Goal: Task Accomplishment & Management: Manage account settings

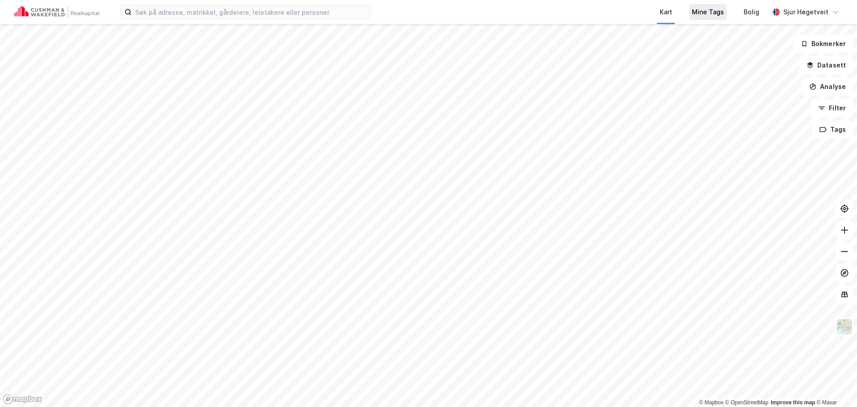
click at [704, 8] on div "Mine Tags" at bounding box center [708, 12] width 32 height 11
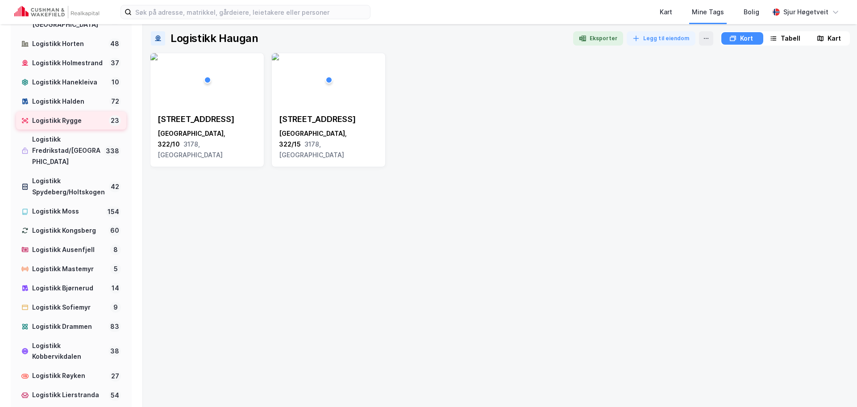
scroll to position [312, 0]
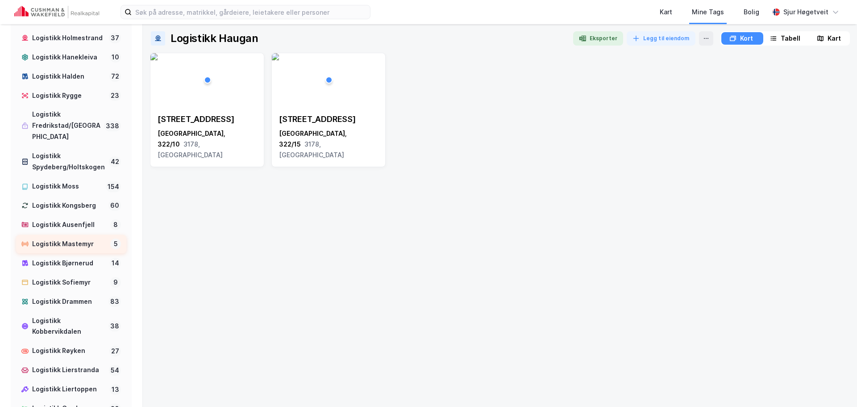
click at [98, 249] on div "Logistikk Mastemyr" at bounding box center [69, 243] width 75 height 11
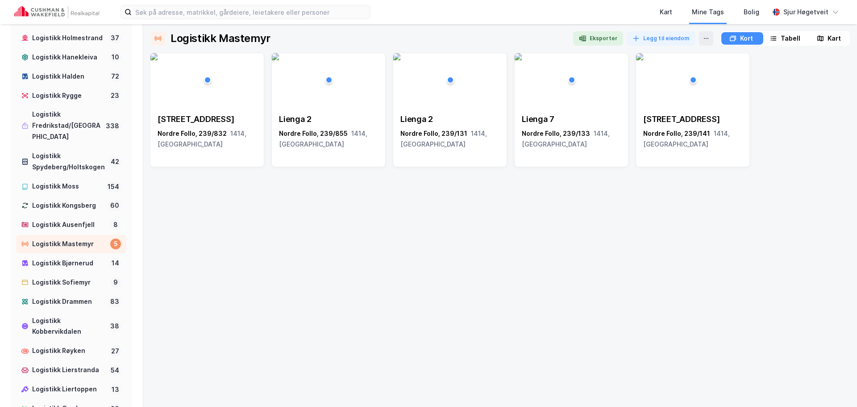
click at [826, 31] on div "Logistikk Mastemyr Eksporter Legg til eiendom Kort Tabell Kart Trollåsveien 6 N…" at bounding box center [500, 215] width 714 height 382
click at [826, 33] on div "Kart" at bounding box center [829, 38] width 40 height 12
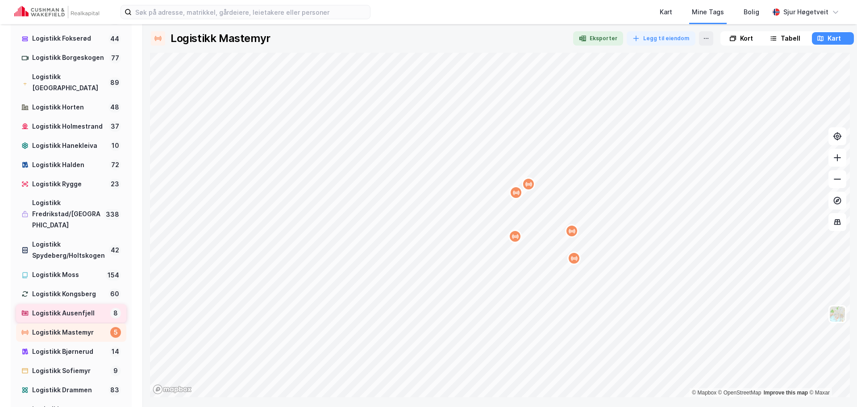
scroll to position [223, 0]
click at [68, 281] on div "Logistikk Moss" at bounding box center [67, 275] width 70 height 11
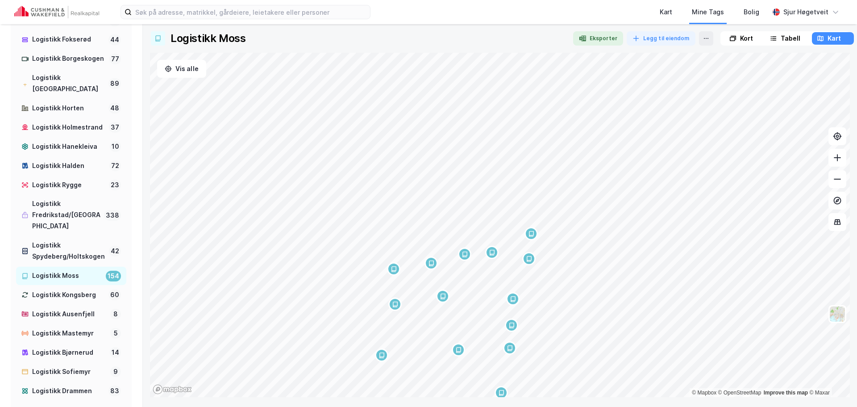
click at [569, 406] on html "Kart Mine Tags Bolig Sjur Høgetveit Tags Logistikk clusters Logistikk Haugan 2 …" at bounding box center [428, 203] width 857 height 407
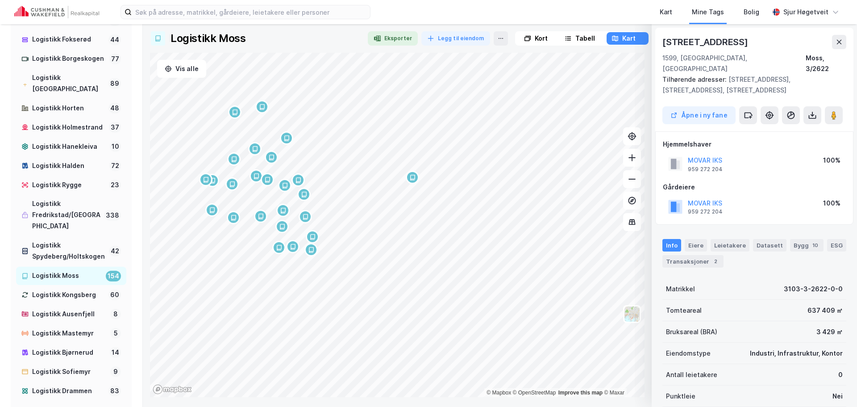
click at [317, 53] on div at bounding box center [397, 53] width 494 height 0
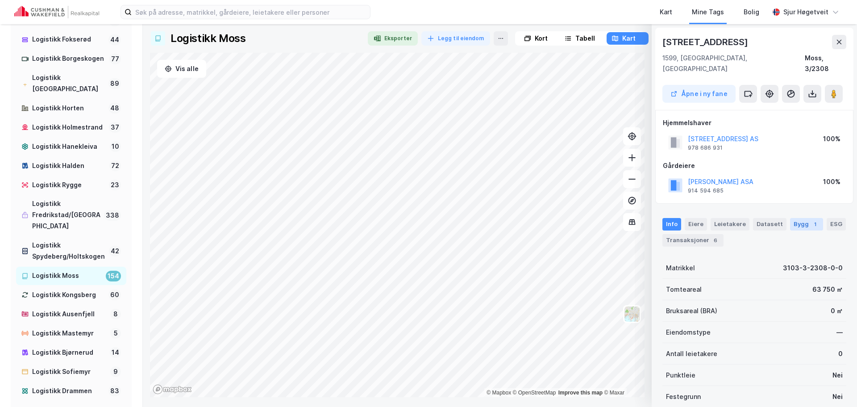
click at [810, 220] on div "1" at bounding box center [814, 224] width 9 height 9
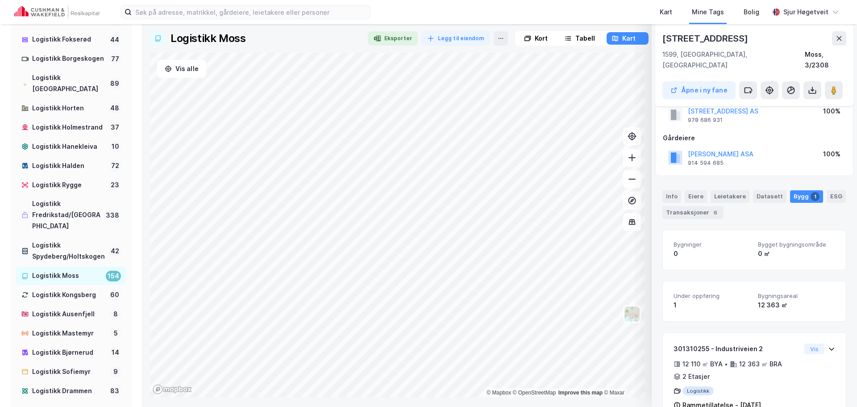
scroll to position [42, 0]
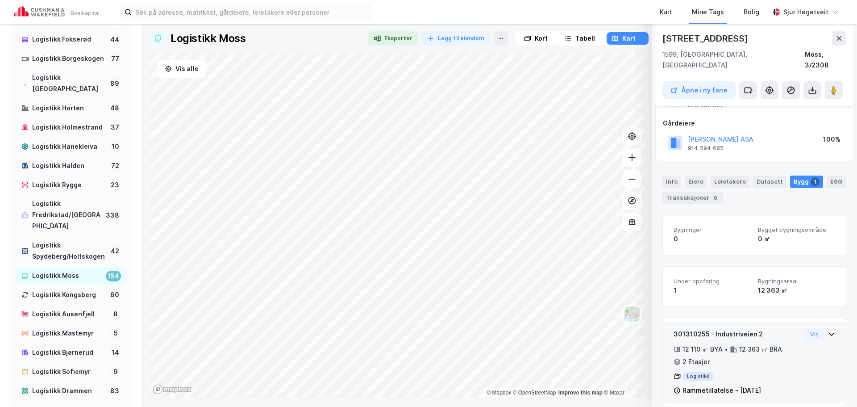
click at [806, 350] on div "301310255 - Industriveien 2 12 110 ㎡ BYA • 12 363 ㎡ BRA • 2 Etasjer Logistikk R…" at bounding box center [754, 365] width 162 height 74
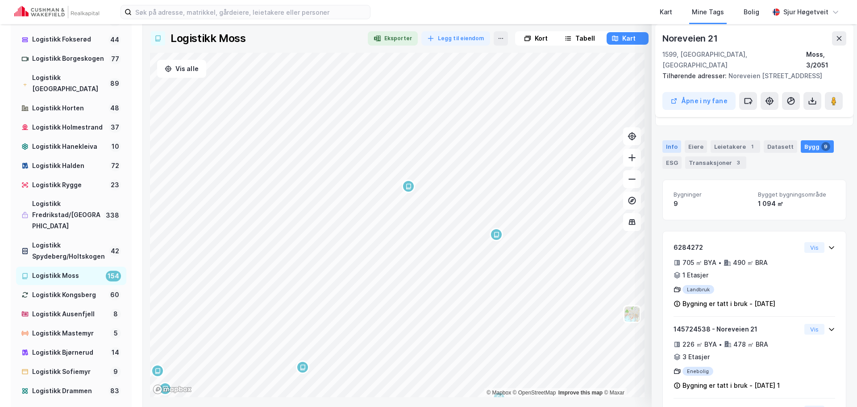
click at [671, 141] on div "Info" at bounding box center [671, 146] width 19 height 12
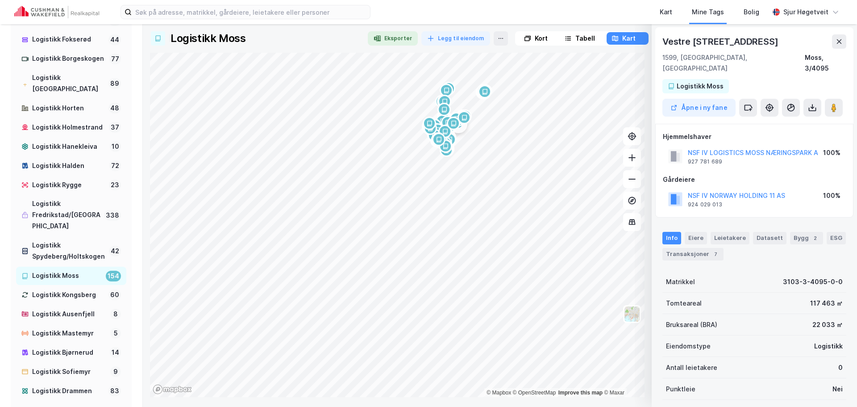
scroll to position [0, 0]
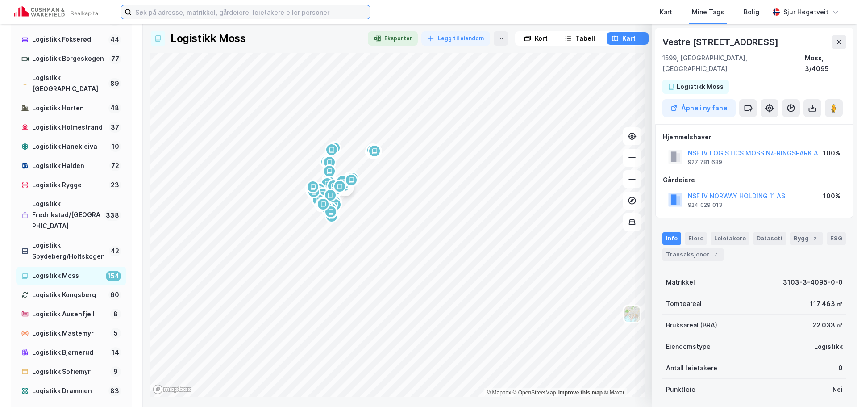
click at [255, 16] on input at bounding box center [251, 11] width 238 height 13
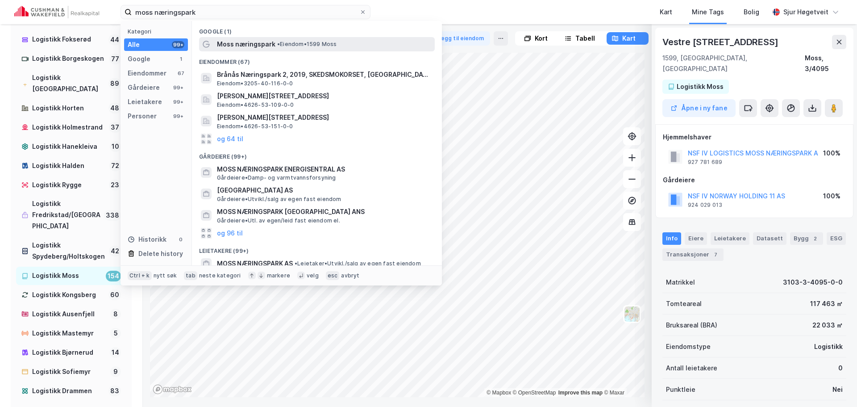
click at [351, 44] on div "Moss næringspark • Eiendom • 1599 Moss" at bounding box center [325, 44] width 216 height 11
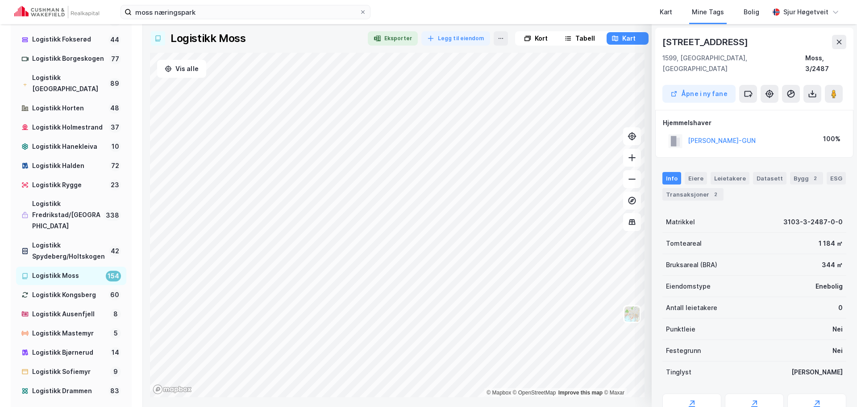
scroll to position [0, 0]
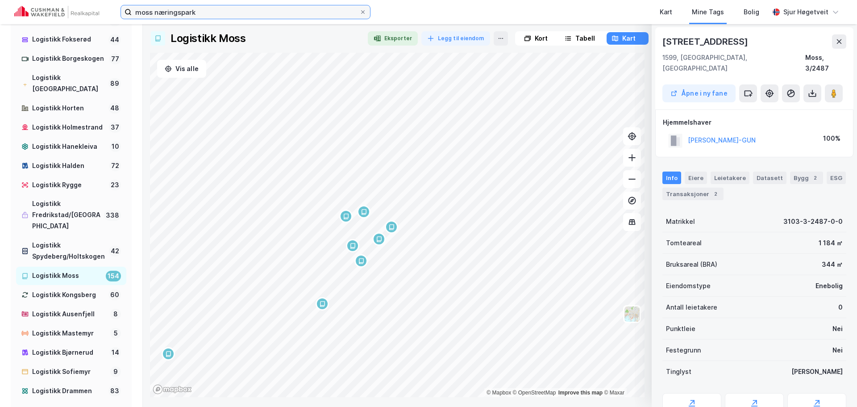
click at [230, 18] on input "moss næringspark" at bounding box center [246, 11] width 228 height 13
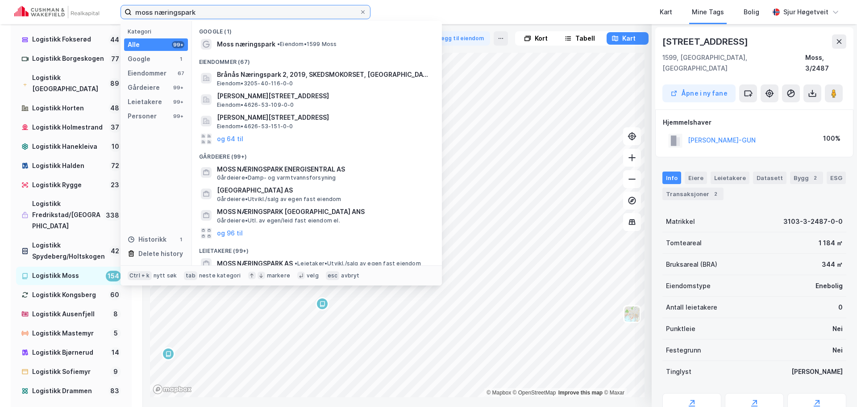
click at [229, 17] on input "moss næringspark" at bounding box center [246, 11] width 228 height 13
click at [228, 17] on input "moss næringspark" at bounding box center [246, 11] width 228 height 13
click at [227, 16] on input "moss næringspark" at bounding box center [246, 11] width 228 height 13
click at [224, 13] on input "moss næringspark" at bounding box center [246, 11] width 228 height 13
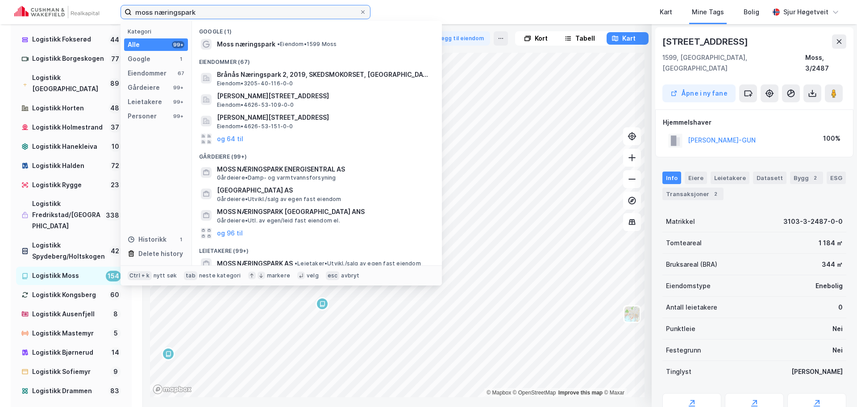
click at [224, 14] on input "moss næringspark" at bounding box center [246, 11] width 228 height 13
paste input "Vestre Vanemvei, 1599 Moss"
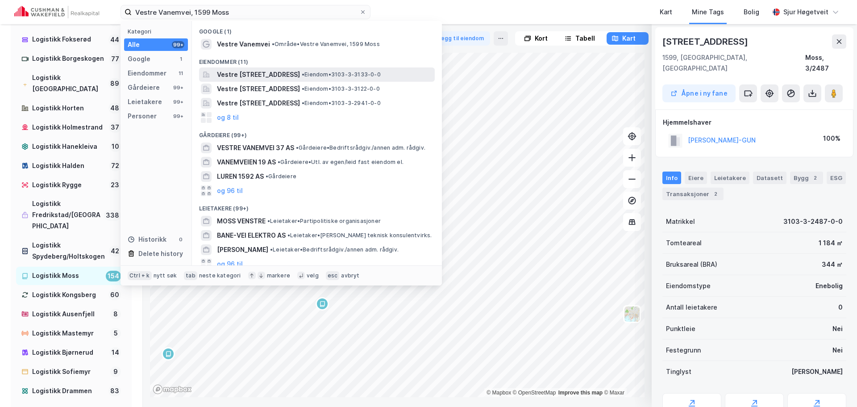
click at [346, 73] on span "• Eiendom • 3103-3-3133-0-0" at bounding box center [341, 74] width 79 height 7
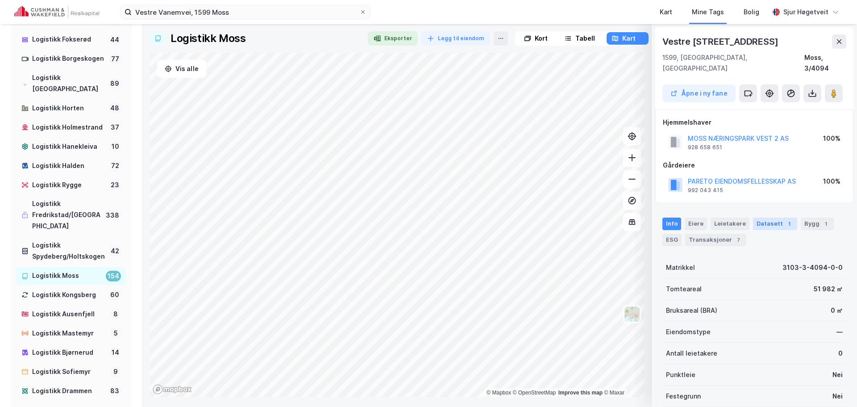
click at [762, 217] on div "Datasett 1" at bounding box center [775, 223] width 44 height 12
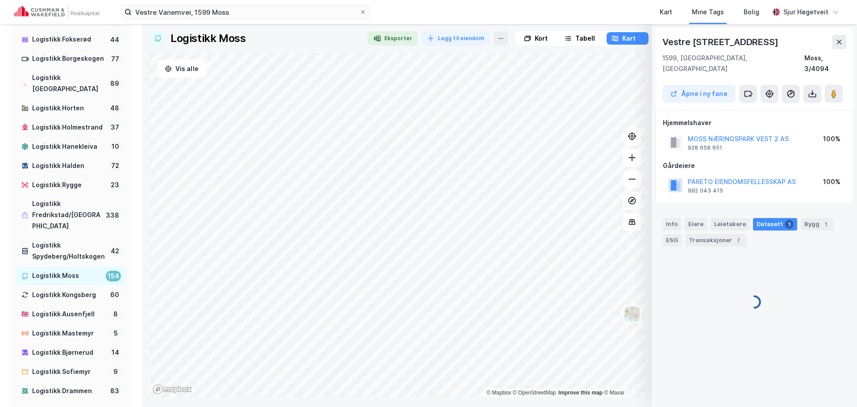
scroll to position [0, 0]
click at [790, 261] on div "Logistikk & industri august arealledighet" at bounding box center [754, 276] width 183 height 36
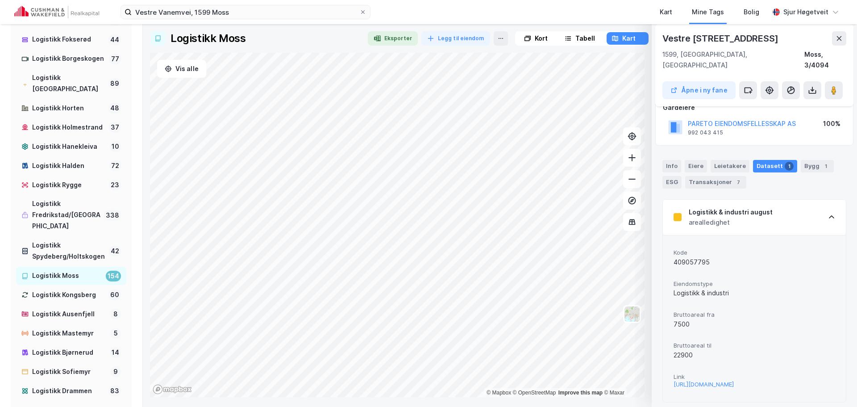
scroll to position [61, 0]
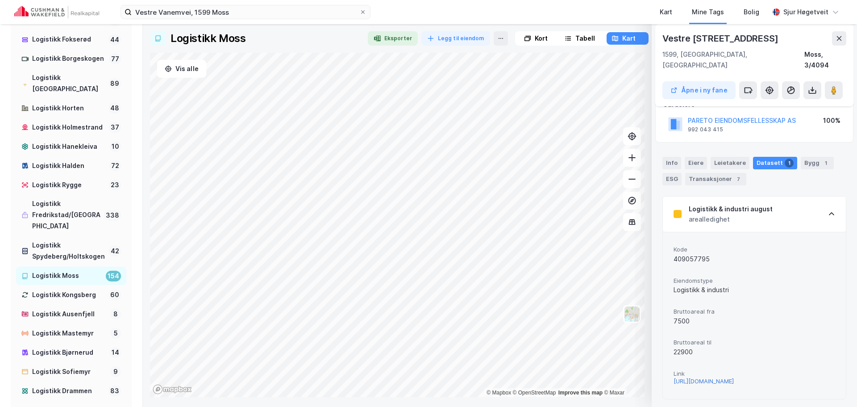
click at [734, 377] on div "https://www.finn.no/realestate/businessrent/ad.html?finnkode=409057795&fks=4090…" at bounding box center [703, 381] width 60 height 8
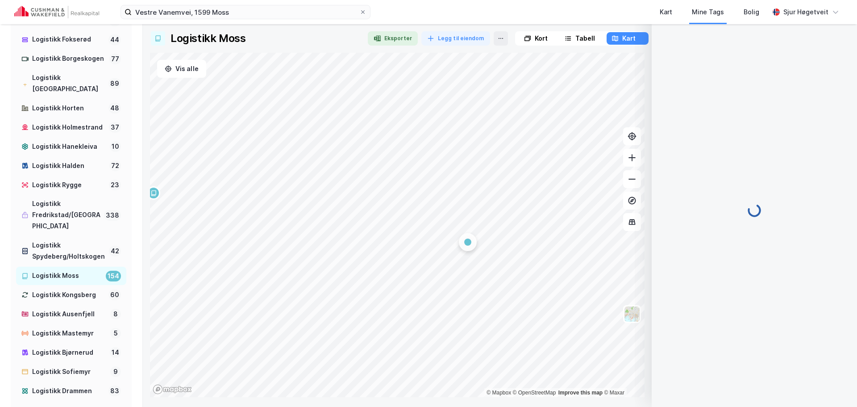
scroll to position [0, 0]
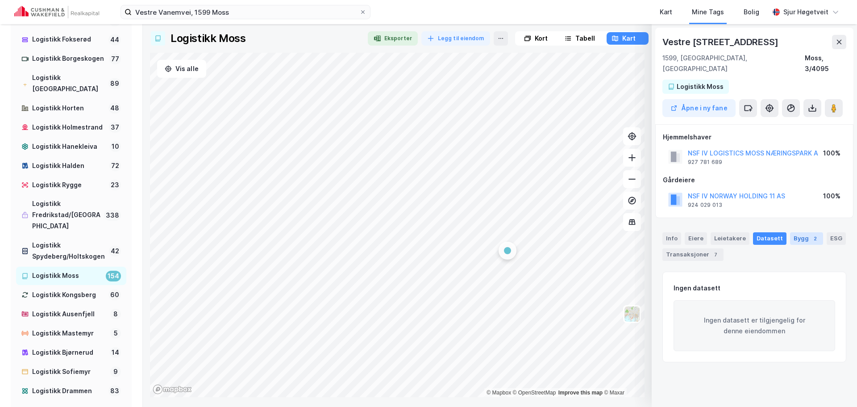
click at [801, 232] on div "Bygg 2" at bounding box center [806, 238] width 33 height 12
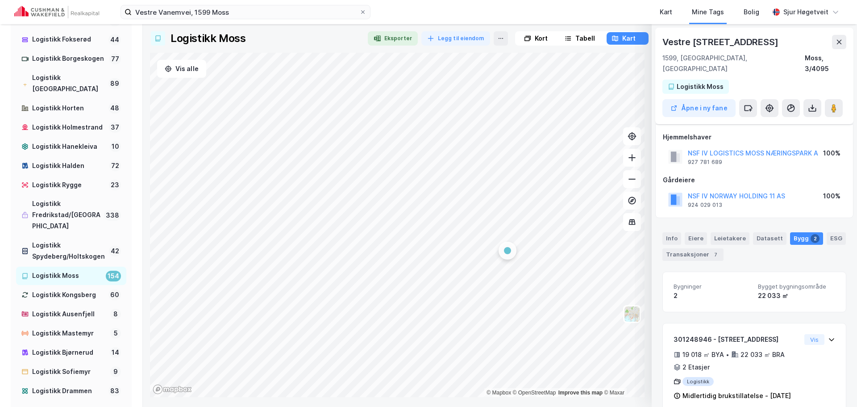
scroll to position [82, 0]
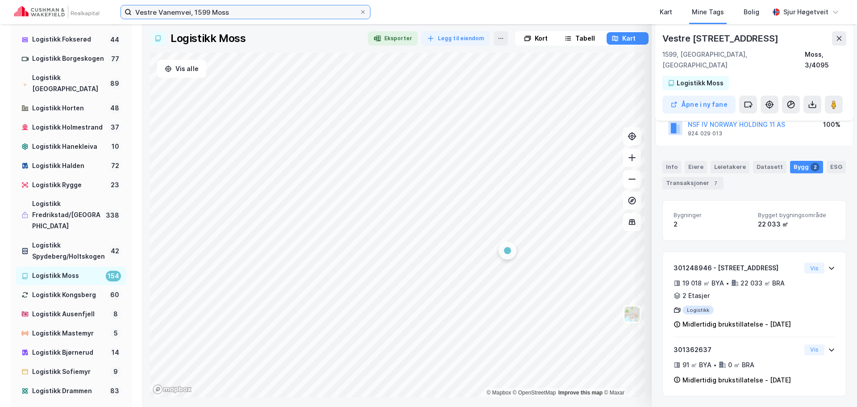
click at [304, 13] on input "Vestre Vanemvei, 1599 Moss" at bounding box center [246, 11] width 228 height 13
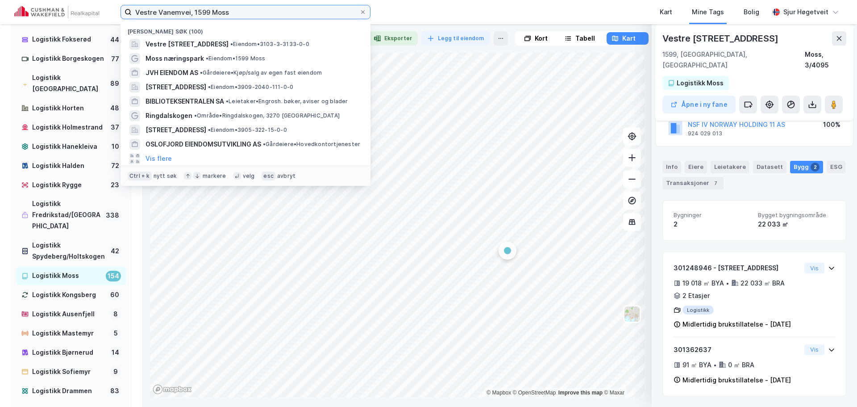
click at [304, 13] on input "Vestre Vanemvei, 1599 Moss" at bounding box center [246, 11] width 228 height 13
click at [304, 11] on input "Vestre Vanemvei, 1599 Moss" at bounding box center [246, 11] width 228 height 13
click at [303, 9] on input "Vestre Vanemvei, 1599 Moss" at bounding box center [246, 11] width 228 height 13
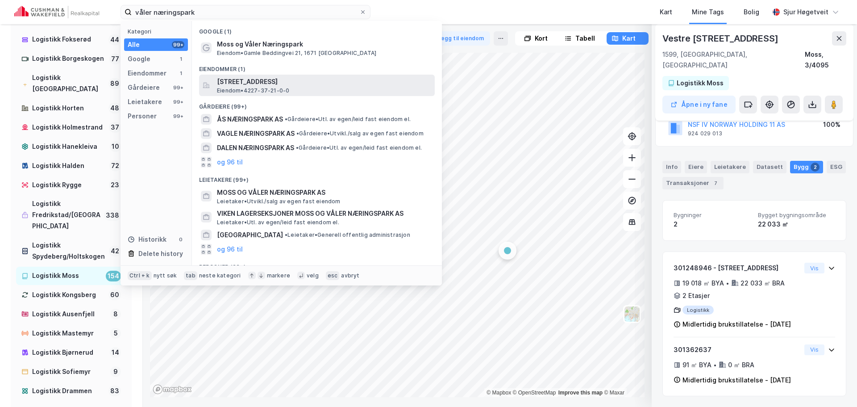
click at [326, 77] on span "Lister næringspark 1, 4480, KVINESDAL, KVINESDAL" at bounding box center [324, 81] width 214 height 11
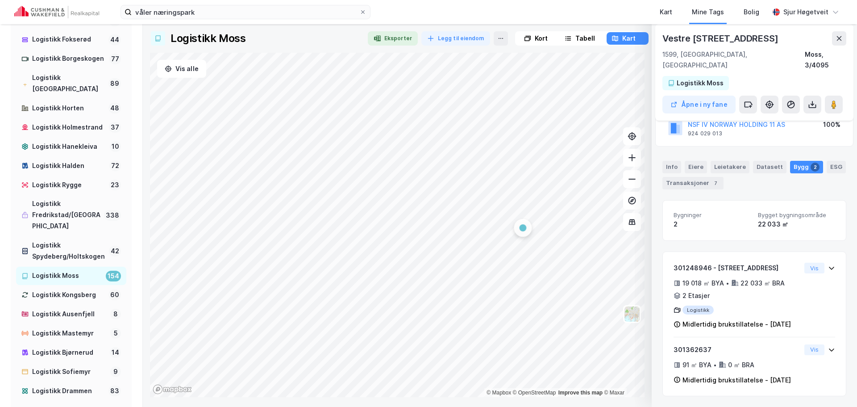
scroll to position [33, 0]
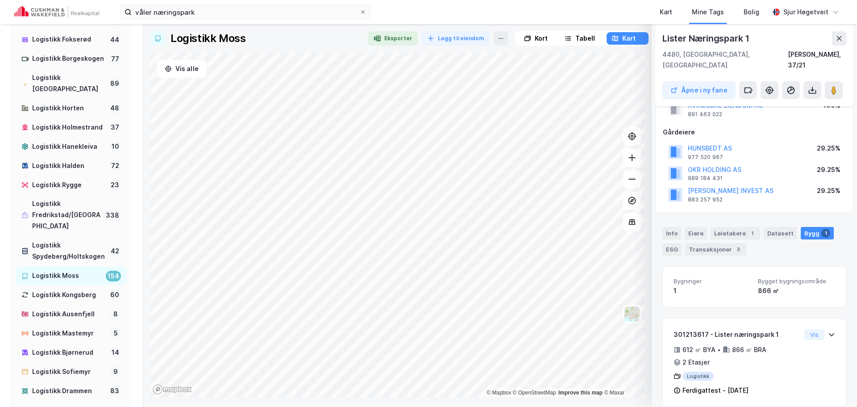
click at [347, 34] on div "Logistikk Moss Eksporter Legg til eiendom Kort Tabell Kart Vis alle © Mapbox © …" at bounding box center [500, 214] width 700 height 366
click at [305, 6] on input "våler næringspark" at bounding box center [246, 11] width 228 height 13
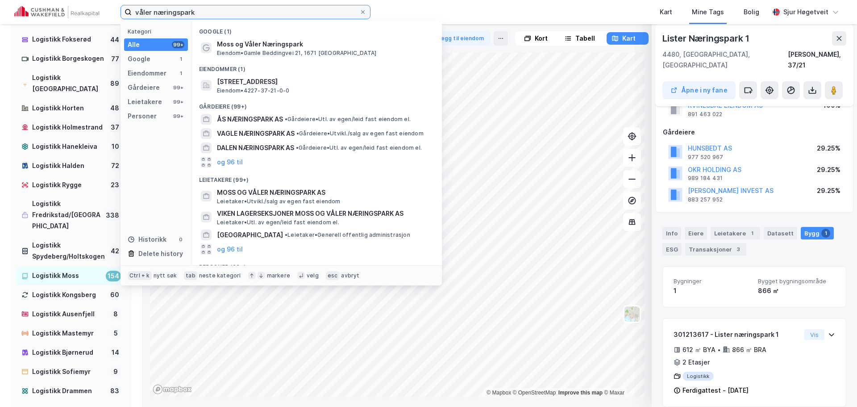
click at [305, 6] on input "våler næringspark" at bounding box center [246, 11] width 228 height 13
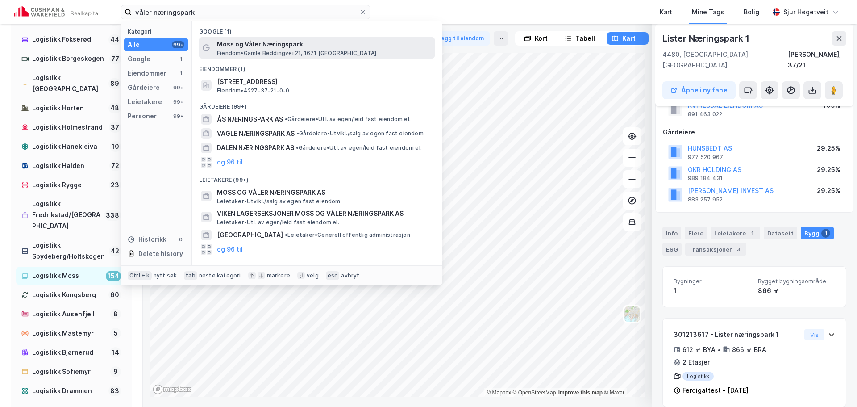
click at [308, 50] on span "Eiendom • Gamle Beddingvei 21, 1671 Kråkerøy" at bounding box center [296, 53] width 159 height 7
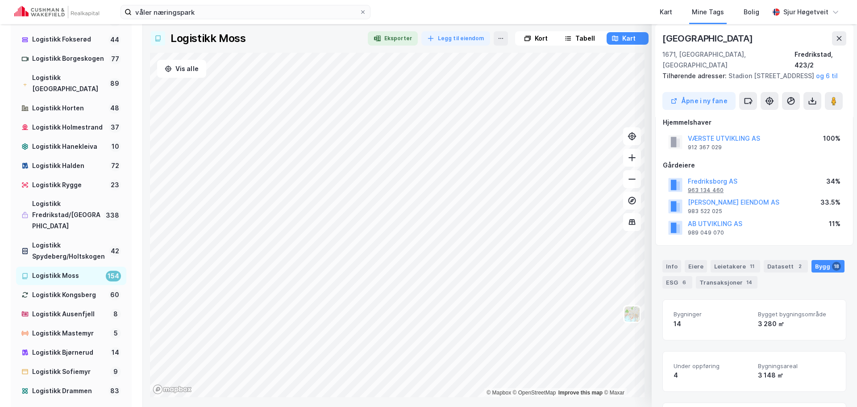
scroll to position [0, 0]
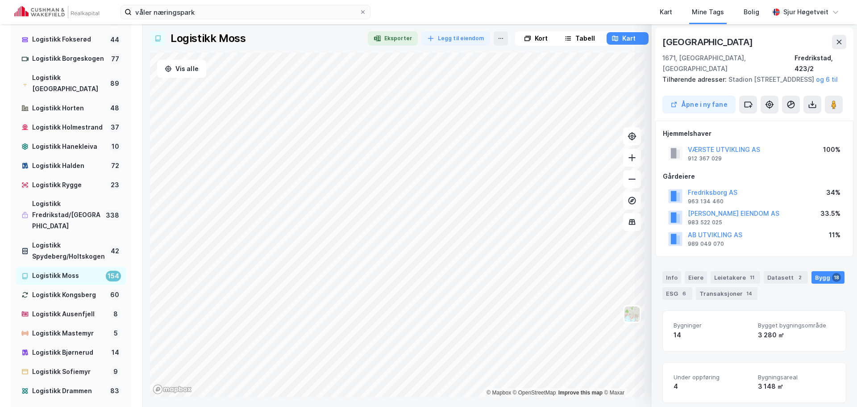
click at [674, 284] on div "Info Eiere Leietakere 11 Datasett 2 Bygg 18 ESG 6 Transaksjoner 14" at bounding box center [754, 285] width 184 height 29
click at [677, 282] on div "Info" at bounding box center [671, 277] width 19 height 12
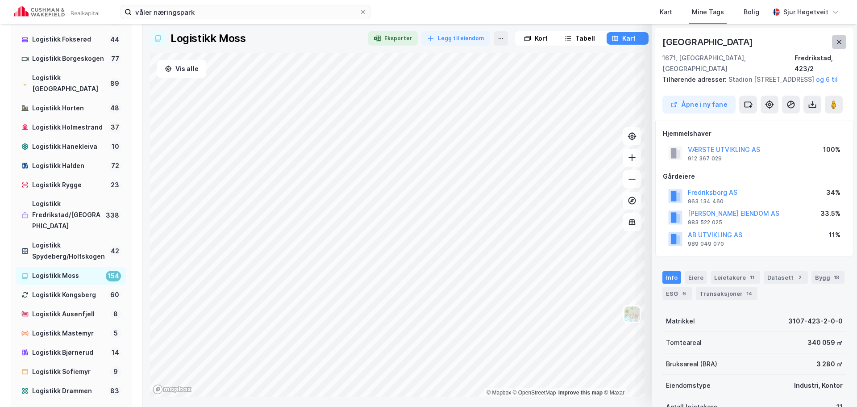
click at [840, 44] on icon at bounding box center [838, 41] width 7 height 7
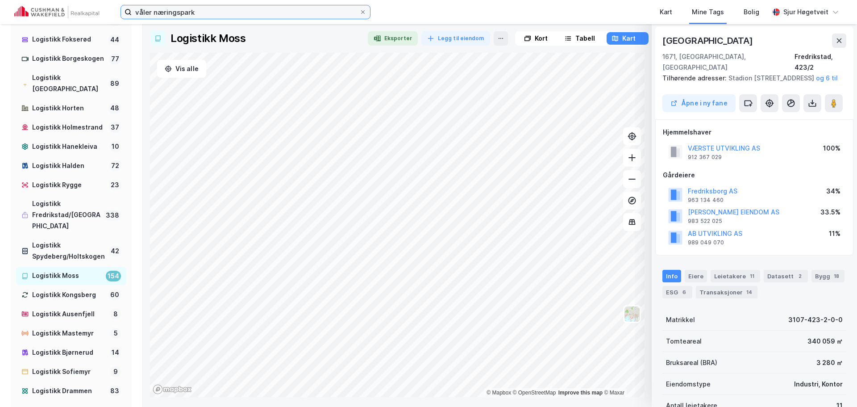
click at [267, 12] on input "våler næringspark" at bounding box center [246, 11] width 228 height 13
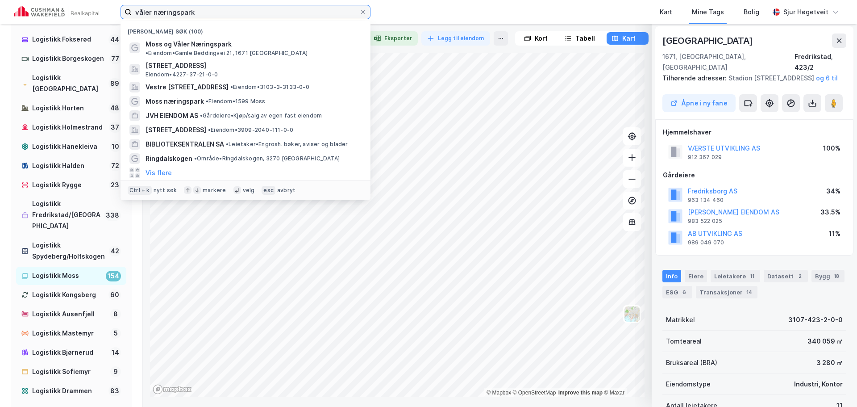
click at [267, 12] on input "våler næringspark" at bounding box center [246, 11] width 228 height 13
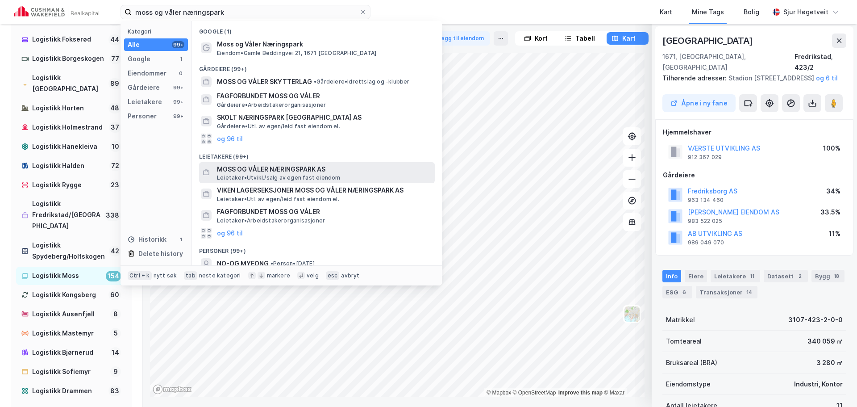
click at [366, 164] on span "MOSS OG VÅLER NÆRINGSPARK AS" at bounding box center [324, 169] width 214 height 11
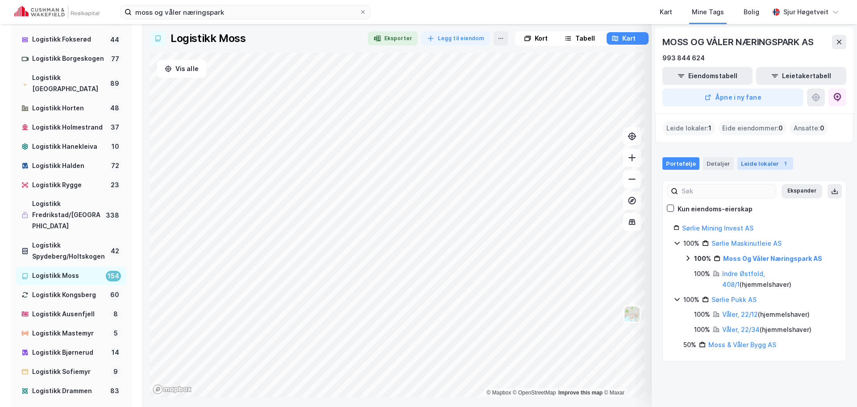
click at [776, 169] on div "Leide lokaler 1" at bounding box center [765, 163] width 56 height 12
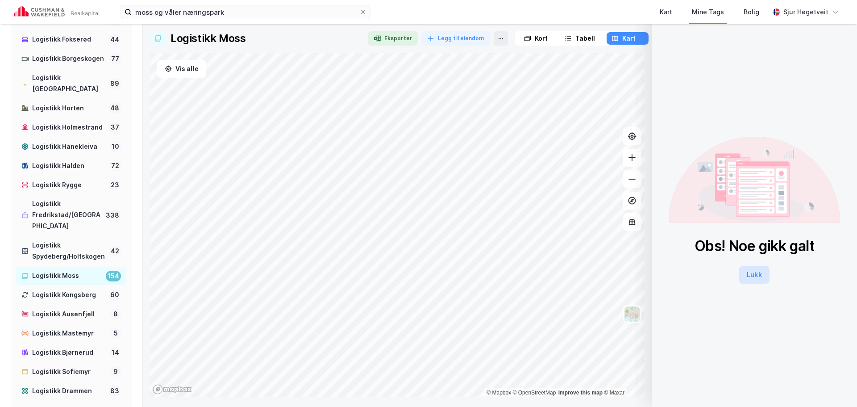
click at [751, 278] on button "Lukk" at bounding box center [754, 275] width 30 height 18
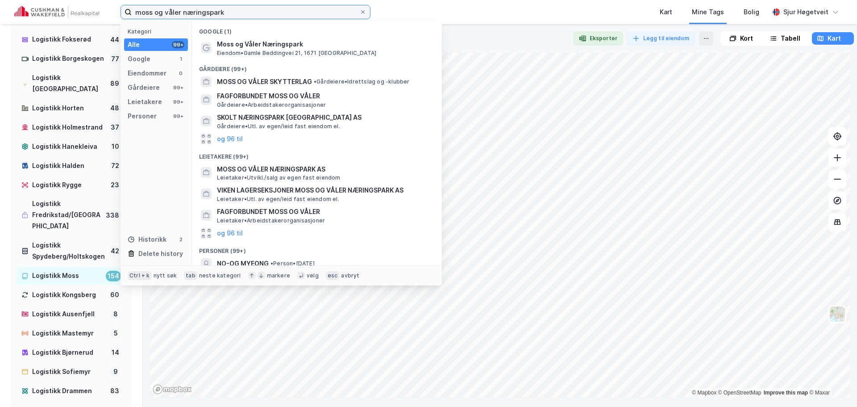
click at [280, 13] on input "moss og våler næringspark" at bounding box center [246, 11] width 228 height 13
paste input "Granittveien, Fv120, 1592 Sperrebotn"
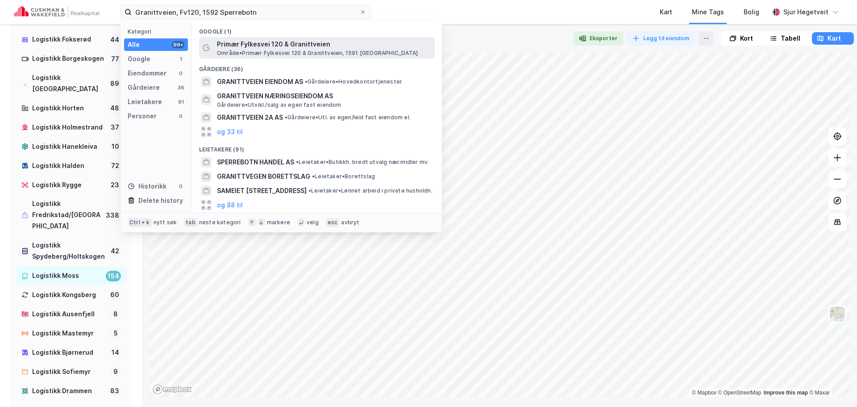
click at [278, 42] on span "Primær Fylkesvei 120 & Granittveien" at bounding box center [324, 44] width 214 height 11
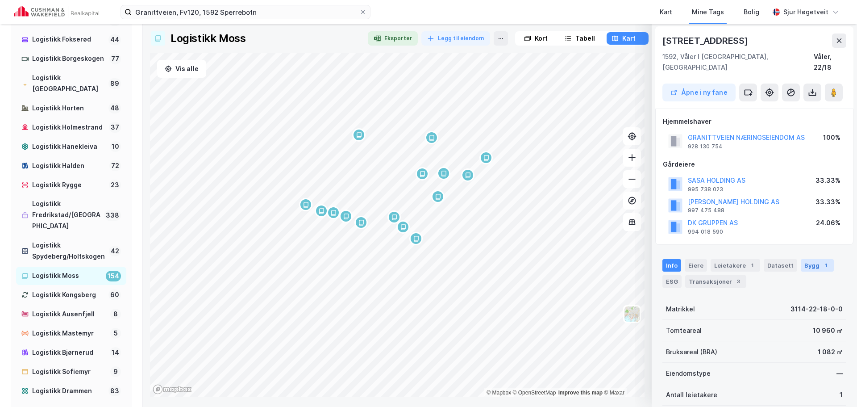
drag, startPoint x: 790, startPoint y: 252, endPoint x: 807, endPoint y: 251, distance: 17.9
click at [790, 259] on div "Datasett" at bounding box center [780, 265] width 33 height 12
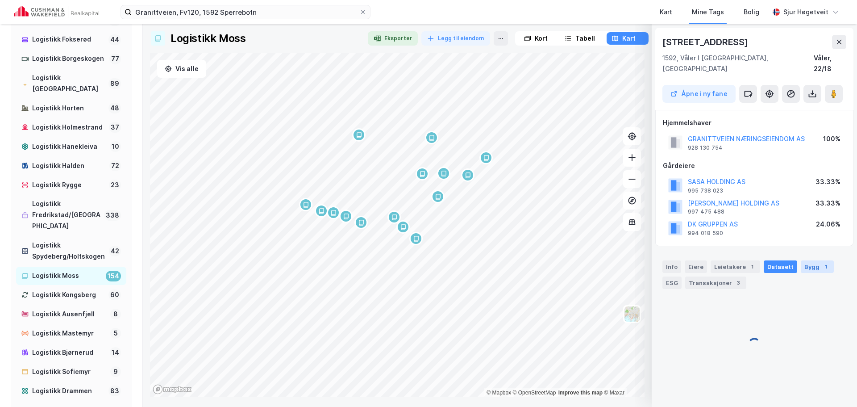
click at [807, 260] on div "Bygg 1" at bounding box center [817, 266] width 33 height 12
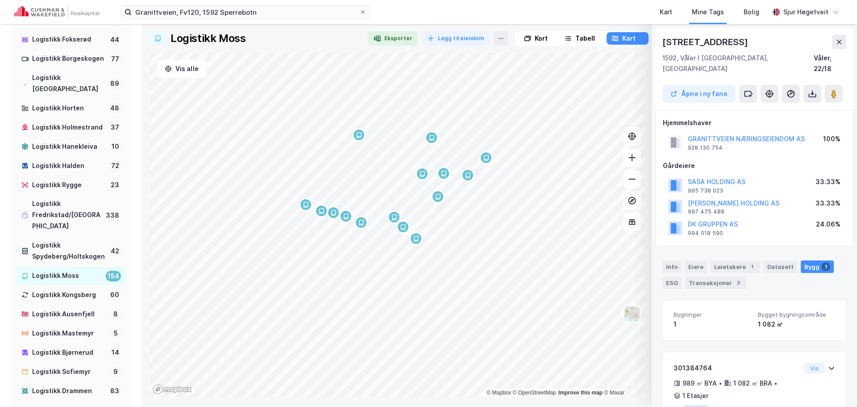
scroll to position [33, 0]
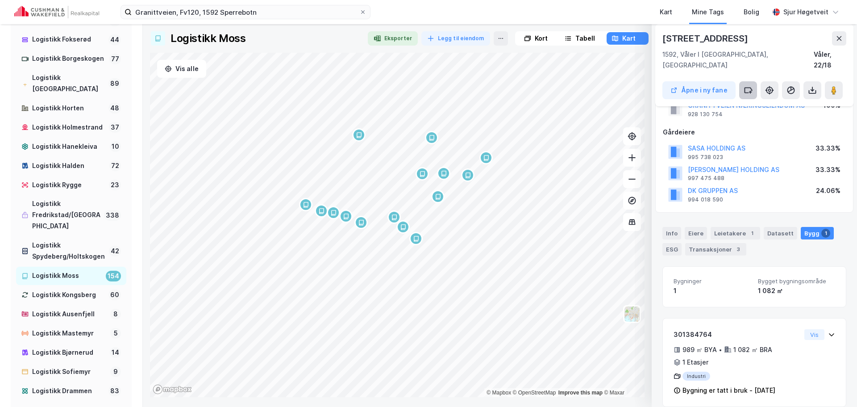
click at [756, 83] on button at bounding box center [748, 90] width 18 height 18
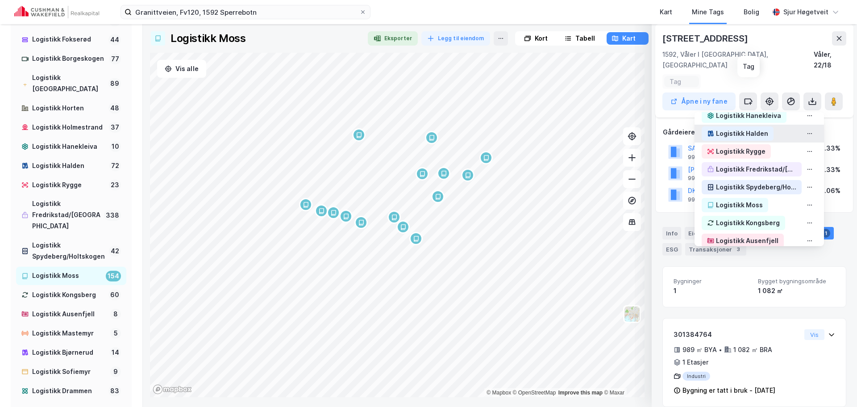
scroll to position [268, 0]
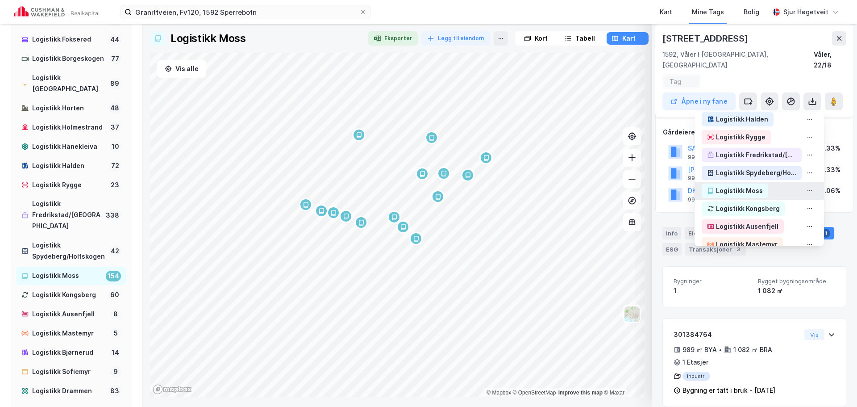
click at [762, 182] on div "Logistikk Moss" at bounding box center [758, 191] width 129 height 18
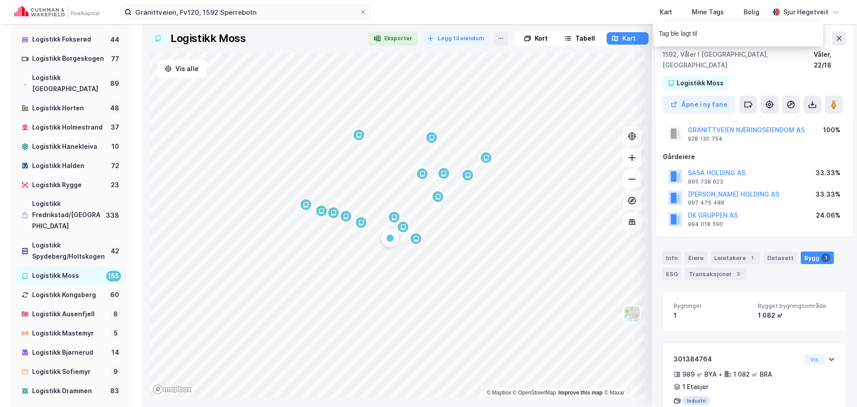
scroll to position [0, 0]
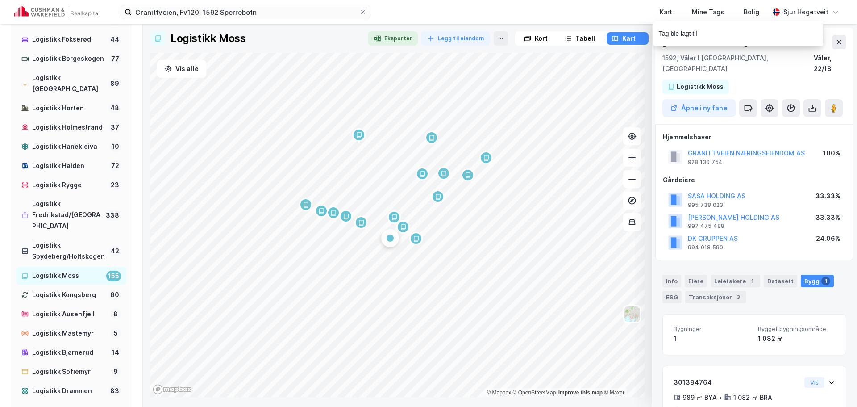
click at [780, 132] on div "Hjemmelshaver" at bounding box center [754, 137] width 183 height 11
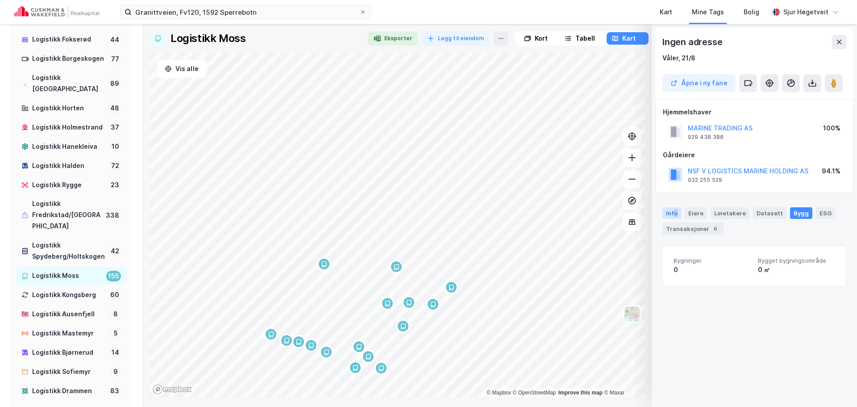
click at [676, 208] on div "Info" at bounding box center [671, 213] width 19 height 12
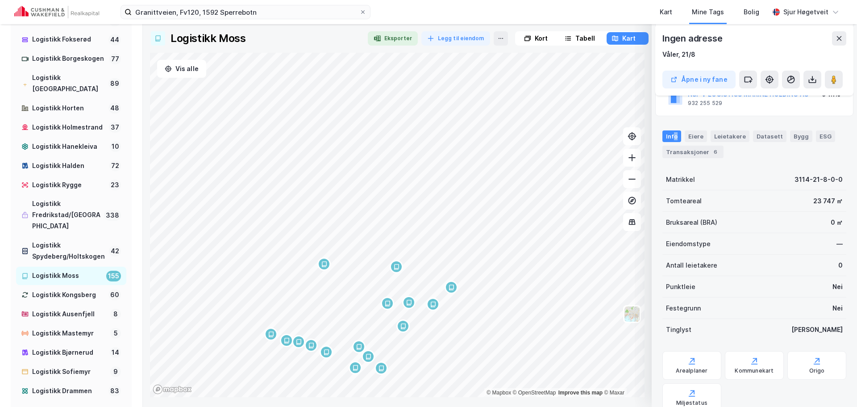
scroll to position [111, 0]
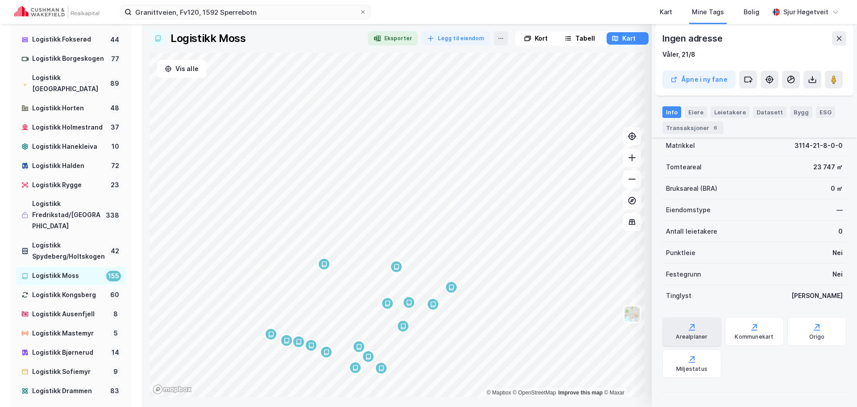
click at [706, 335] on div "Arealplaner" at bounding box center [692, 336] width 32 height 7
click at [762, 326] on div "Kommunekart" at bounding box center [754, 331] width 59 height 29
click at [817, 336] on div "Origo" at bounding box center [817, 336] width 16 height 7
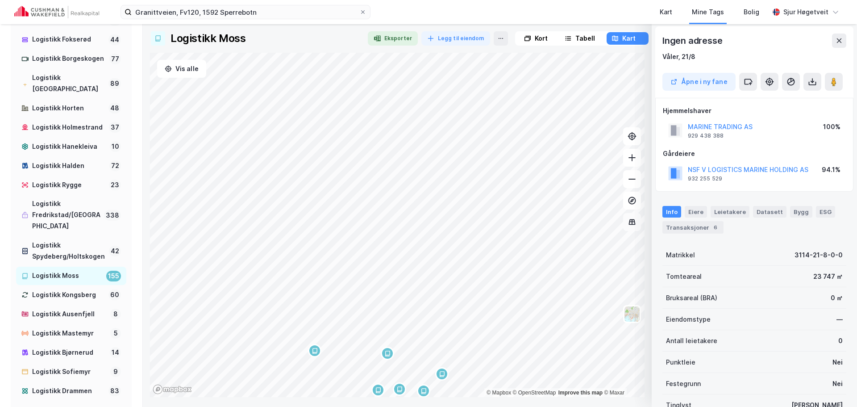
scroll to position [1, 0]
click at [711, 229] on div "4" at bounding box center [715, 227] width 9 height 9
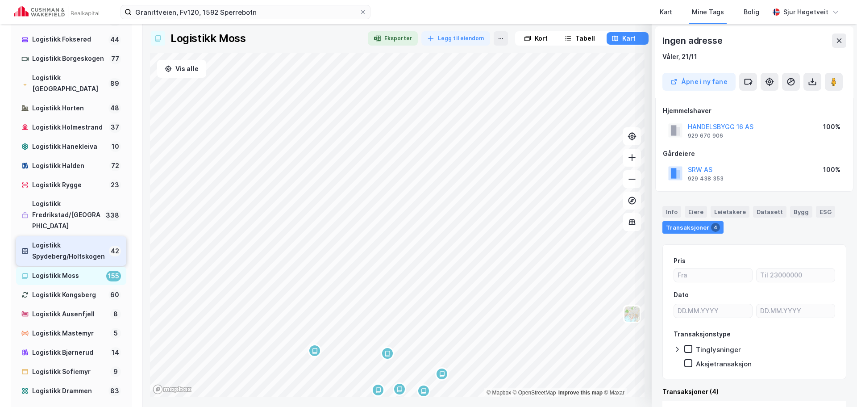
scroll to position [134, 0]
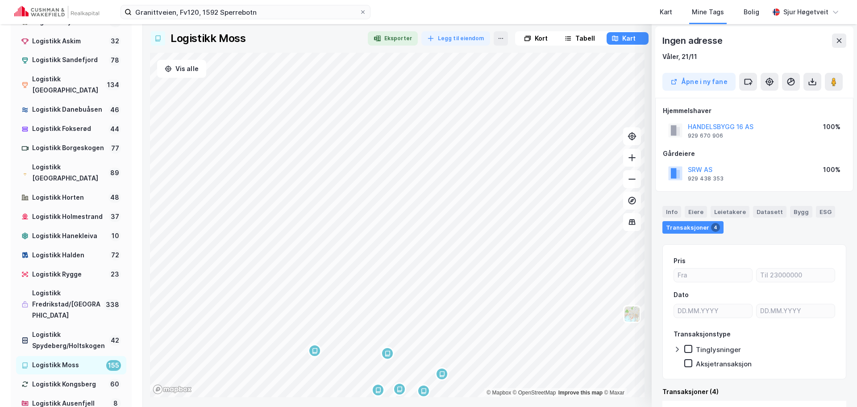
click at [535, 40] on div "Kort" at bounding box center [541, 38] width 13 height 11
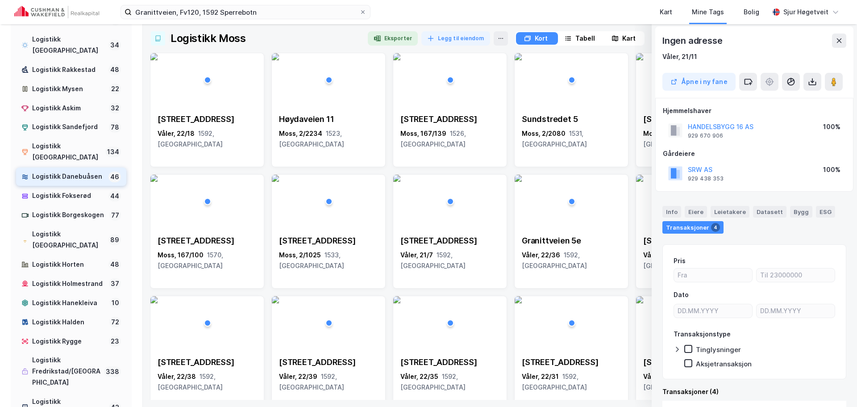
scroll to position [0, 0]
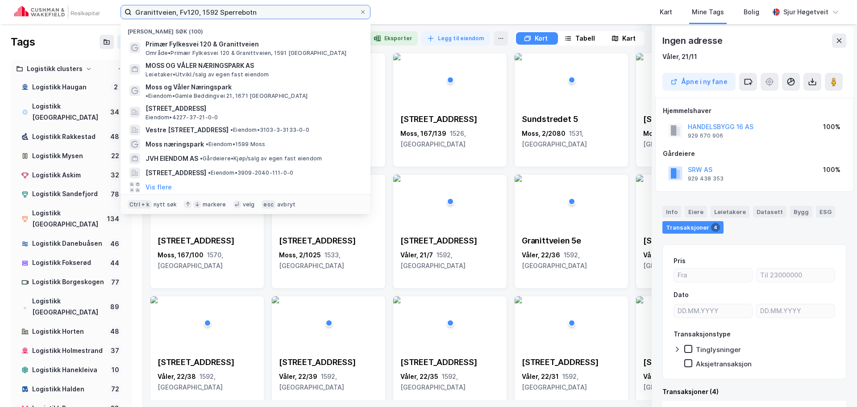
click at [217, 8] on input "Granittveien, Fv120, 1592 Sperrebotn" at bounding box center [246, 11] width 228 height 13
type input "fiskumparken"
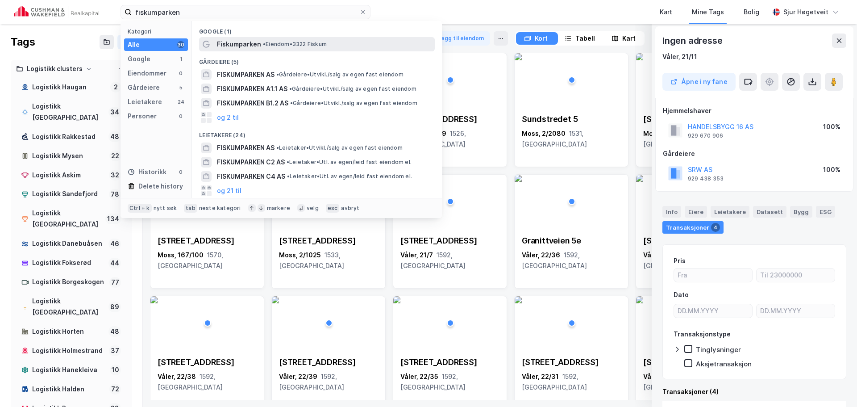
click at [266, 37] on div "Fiskumparken • Eiendom • 3322 Fiskum" at bounding box center [317, 44] width 236 height 14
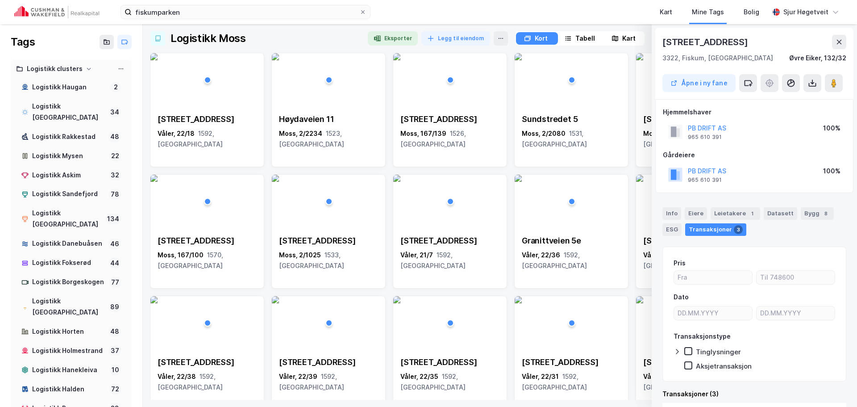
scroll to position [1, 0]
click at [62, 64] on div "Logistikk clusters" at bounding box center [55, 68] width 56 height 11
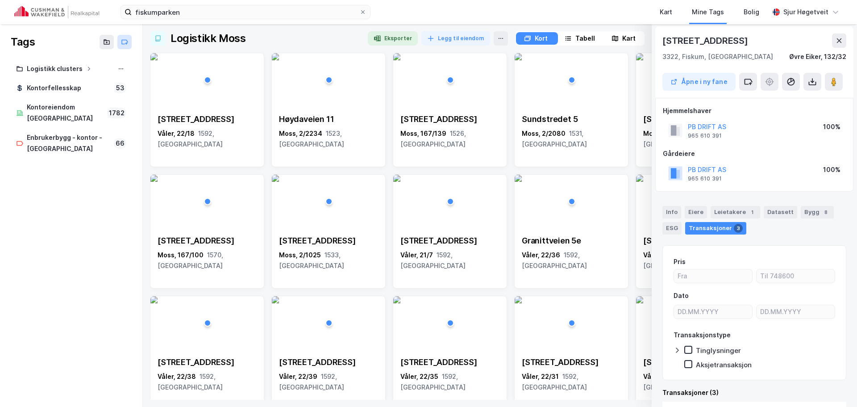
click at [125, 41] on icon at bounding box center [124, 41] width 7 height 7
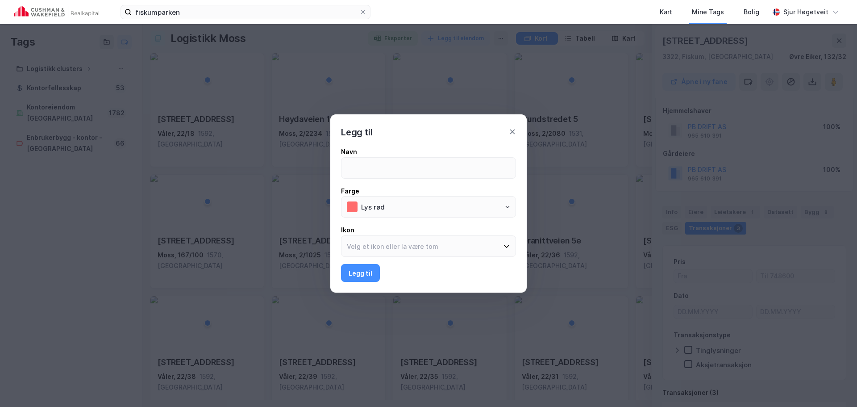
type input "F"
type input "Logistikk Fiskumparken"
click at [424, 246] on input at bounding box center [422, 246] width 163 height 21
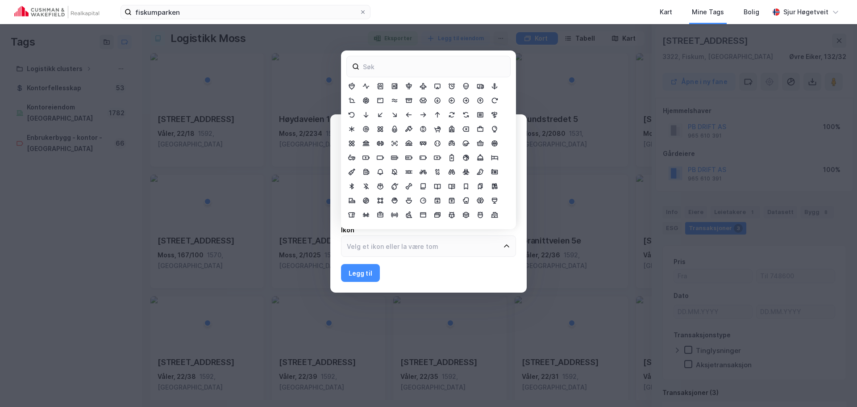
click at [484, 222] on div at bounding box center [428, 152] width 164 height 143
click at [486, 218] on div at bounding box center [428, 152] width 164 height 143
click at [488, 215] on div at bounding box center [428, 152] width 164 height 143
click at [483, 216] on div at bounding box center [480, 214] width 11 height 11
type input "Bug Droid"
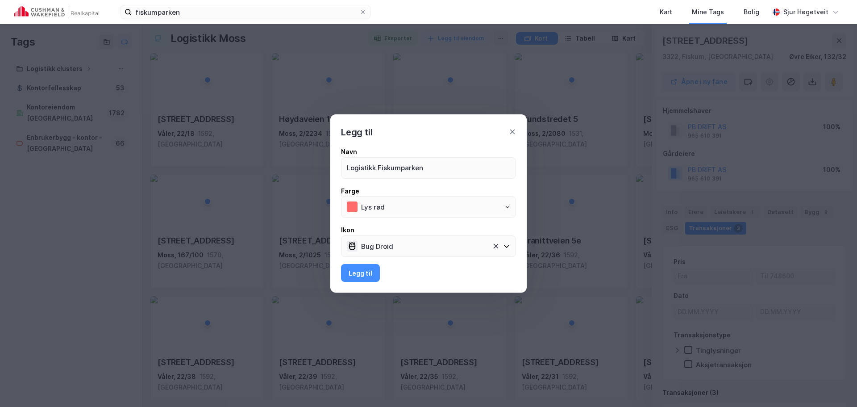
click at [362, 277] on button "Legg til" at bounding box center [360, 273] width 39 height 18
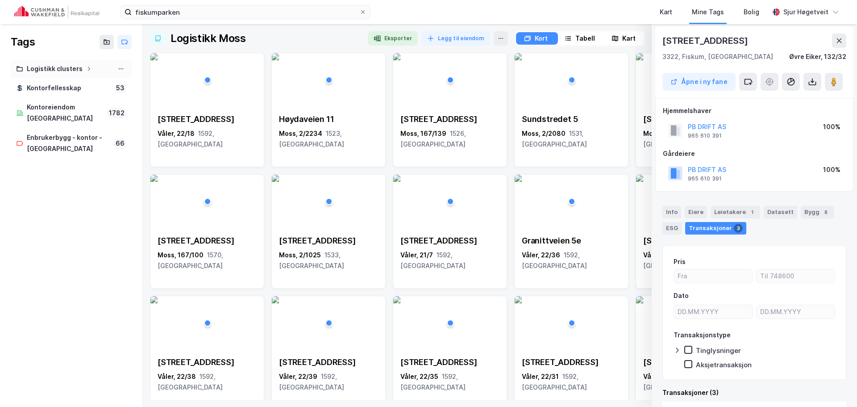
click at [88, 68] on icon at bounding box center [88, 68] width 5 height 5
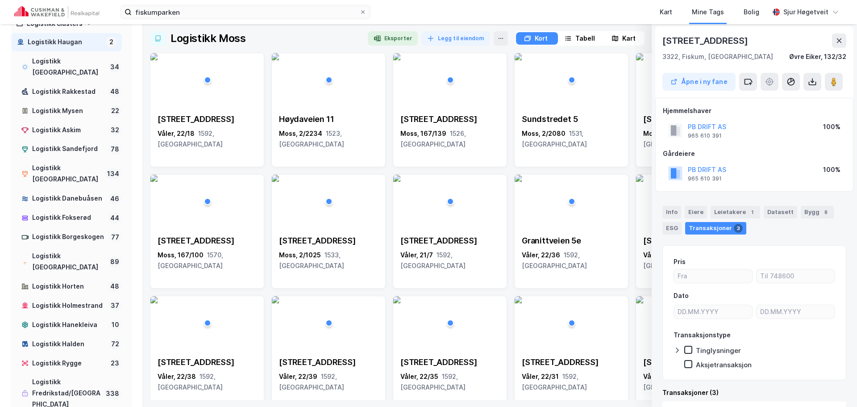
scroll to position [0, 0]
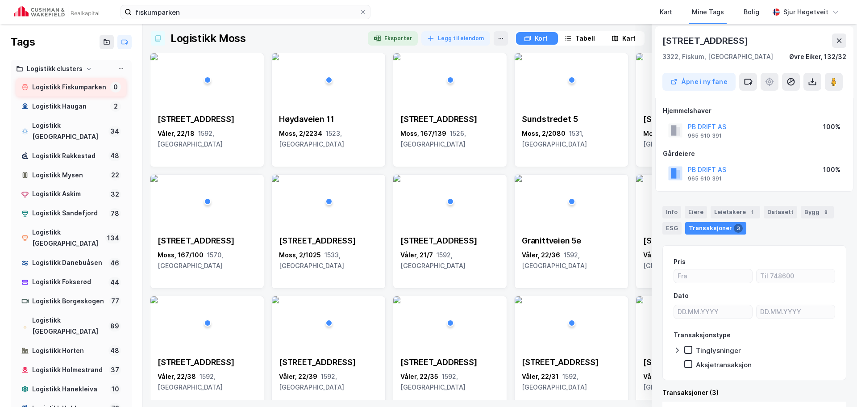
click at [80, 91] on div "Logistikk Fiskumparken" at bounding box center [69, 87] width 75 height 11
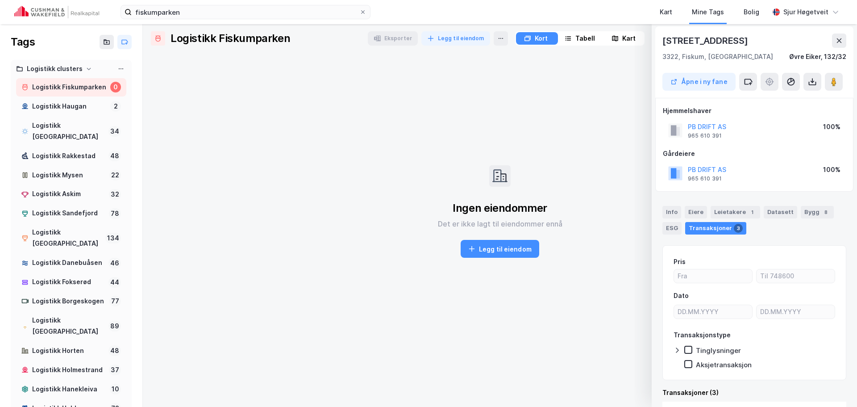
click at [69, 9] on img at bounding box center [56, 12] width 85 height 12
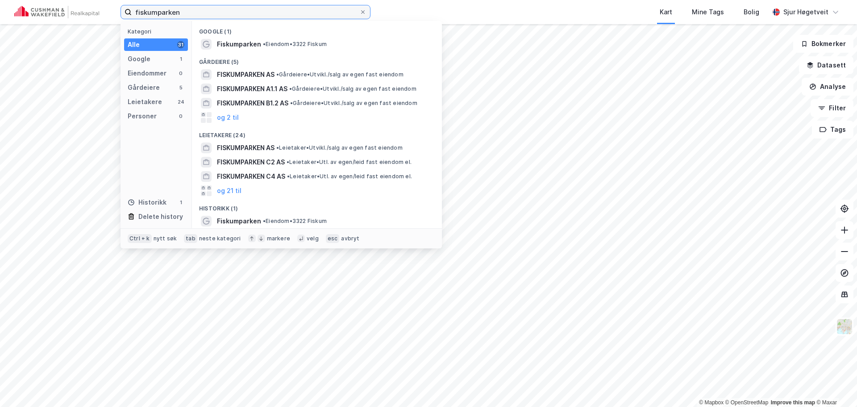
click at [201, 10] on input "fiskumparken" at bounding box center [246, 11] width 228 height 13
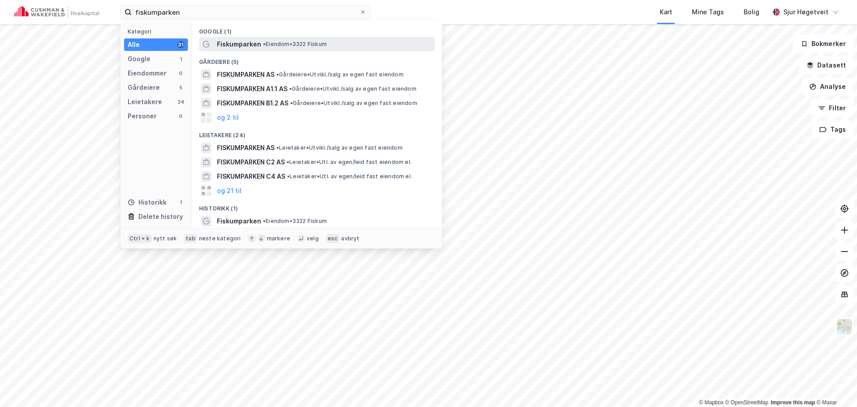
click at [243, 39] on span "Fiskumparken" at bounding box center [239, 44] width 44 height 11
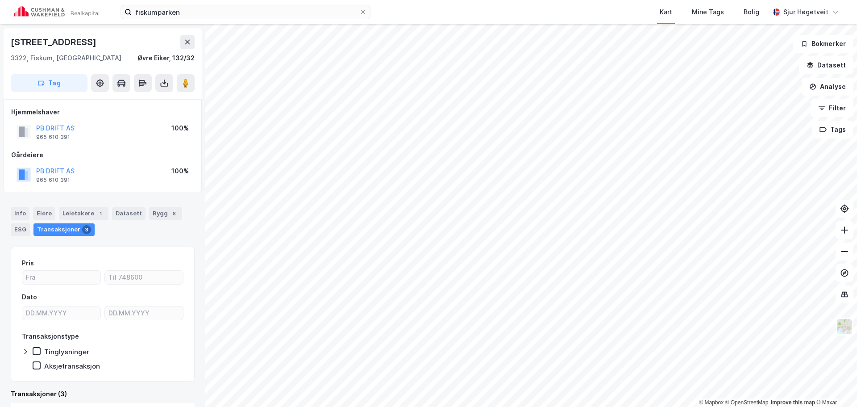
scroll to position [1, 0]
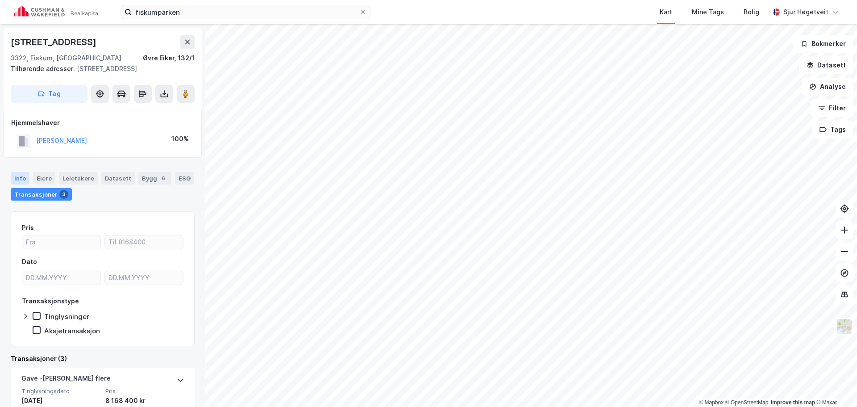
click at [15, 182] on div "Info" at bounding box center [20, 178] width 19 height 12
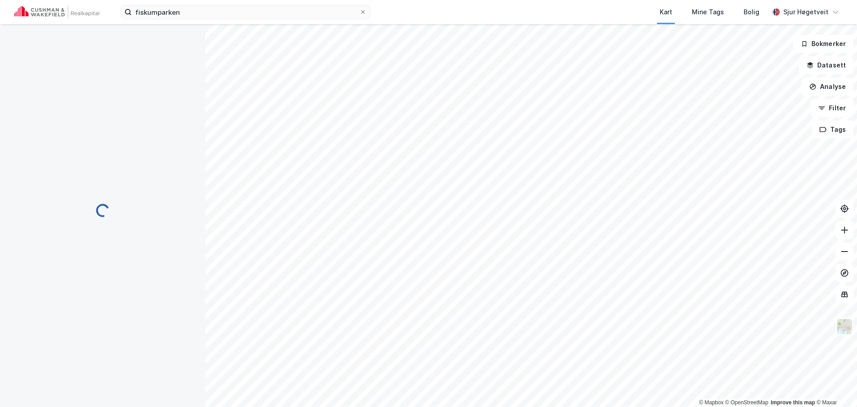
scroll to position [1, 0]
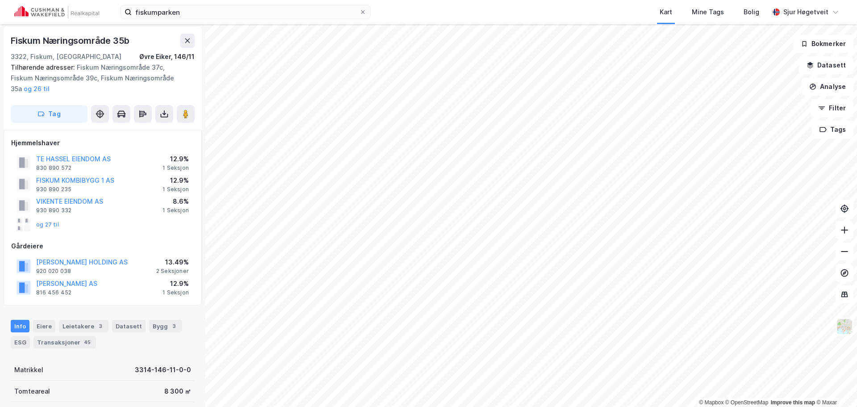
scroll to position [1, 0]
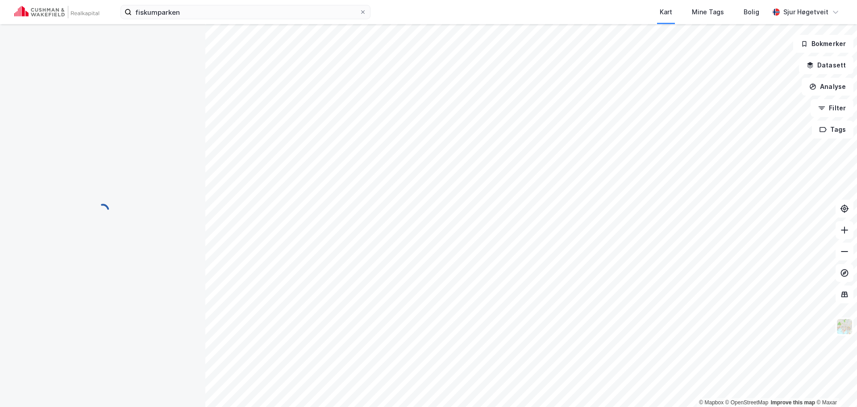
scroll to position [1, 0]
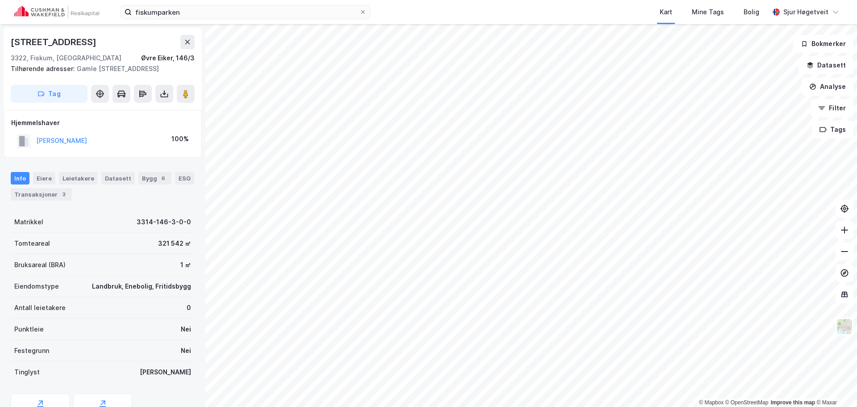
scroll to position [1, 0]
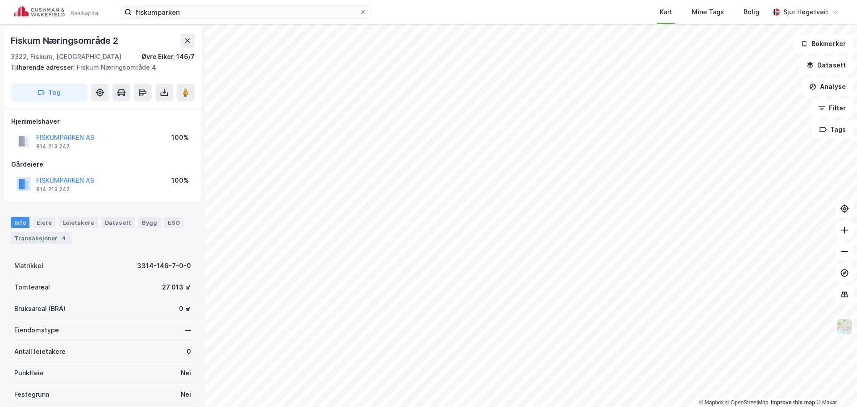
scroll to position [1, 0]
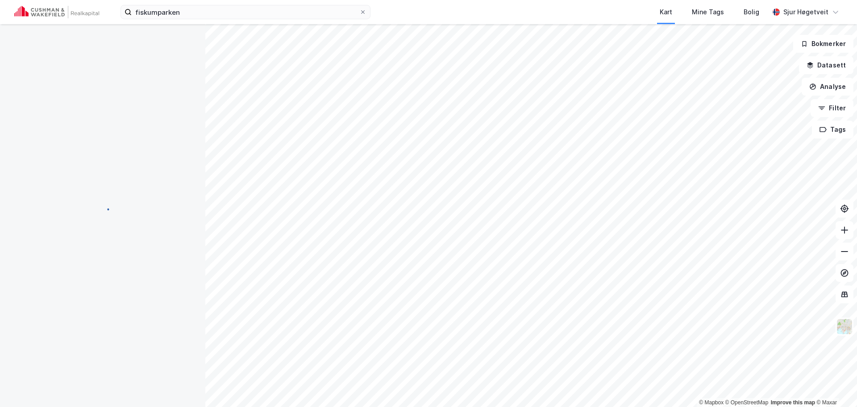
scroll to position [1, 0]
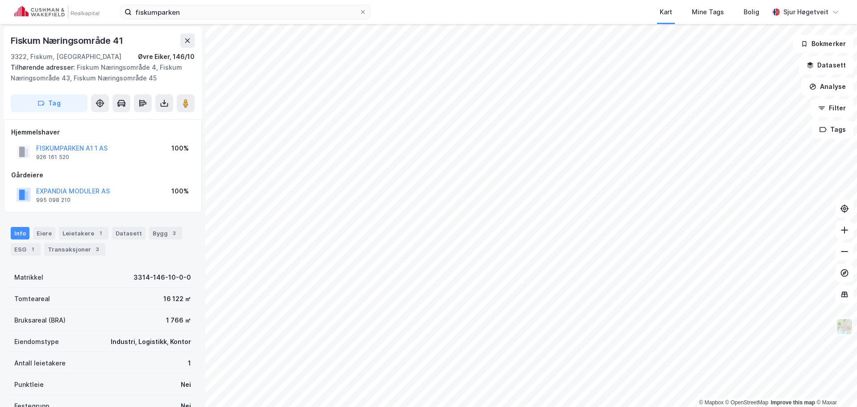
click at [79, 103] on button "Tag" at bounding box center [49, 103] width 77 height 18
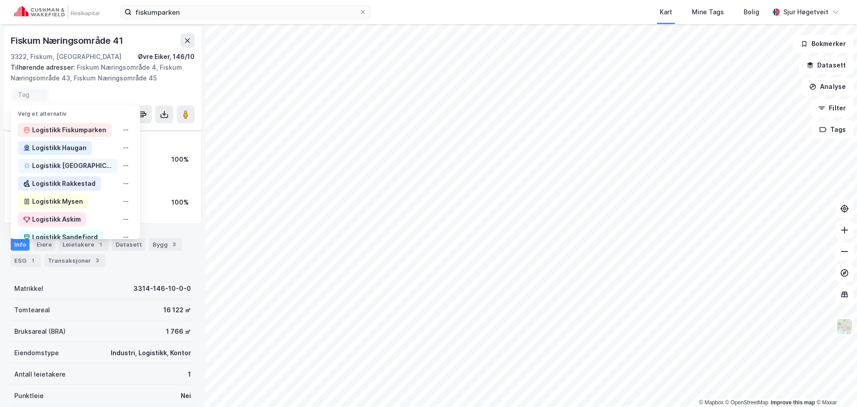
scroll to position [12, 0]
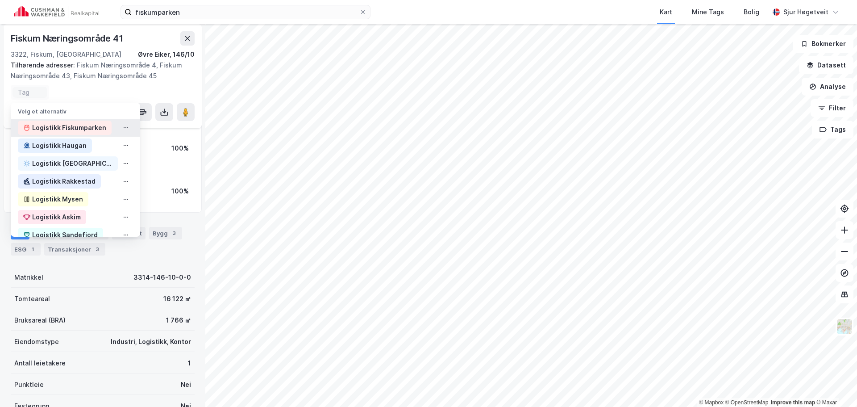
click at [76, 132] on div "Logistikk Fiskumparken" at bounding box center [69, 127] width 74 height 11
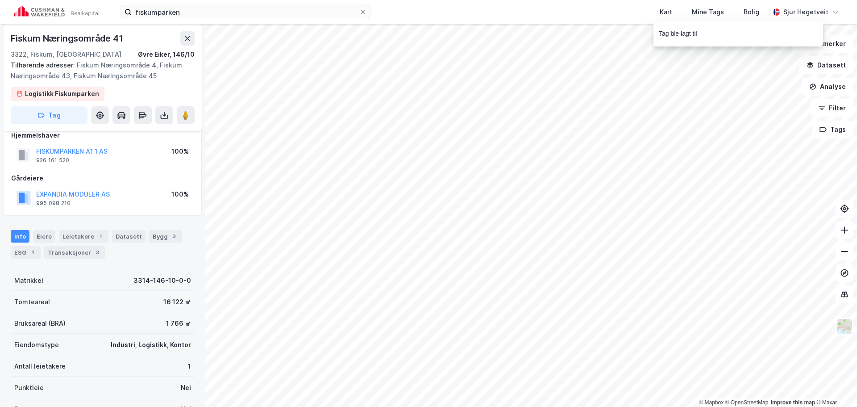
scroll to position [16, 0]
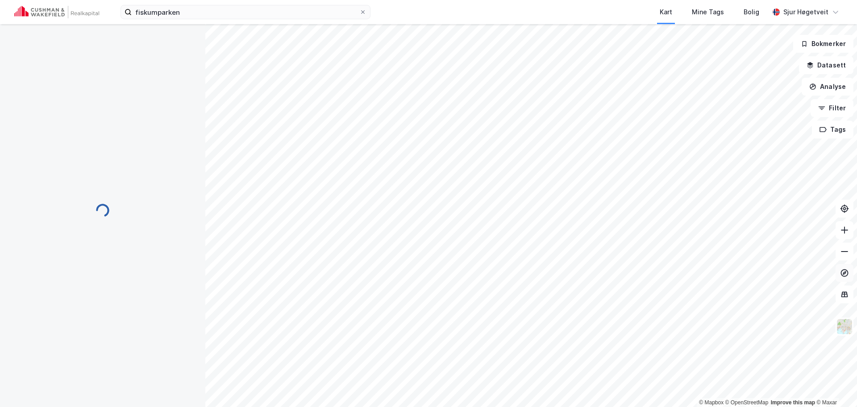
scroll to position [16, 0]
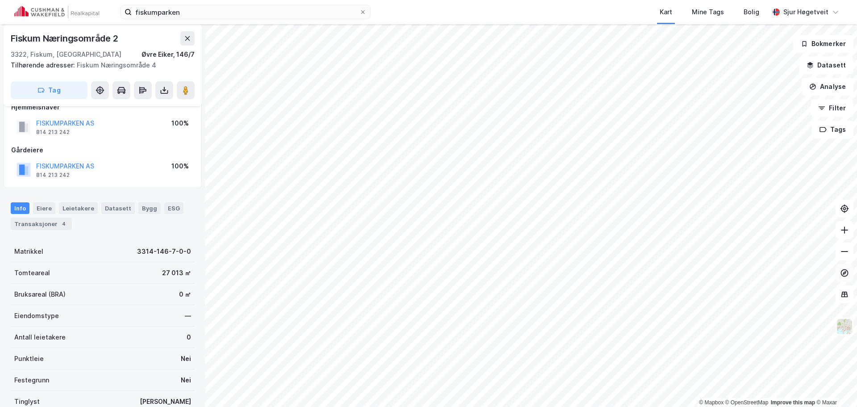
scroll to position [16, 0]
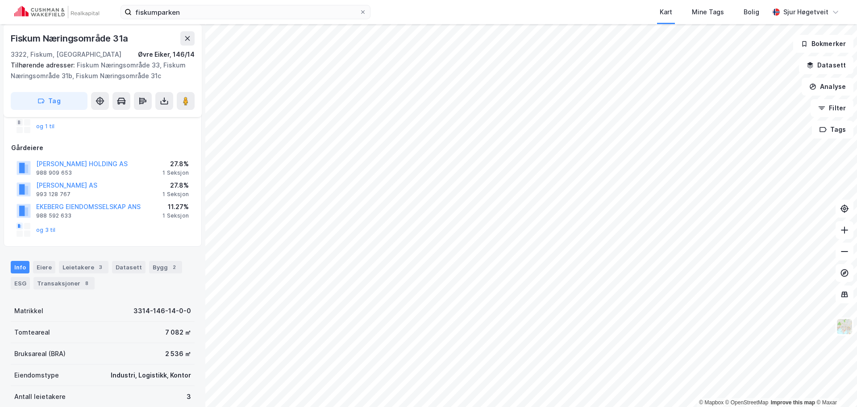
scroll to position [89, 0]
click at [189, 101] on icon at bounding box center [185, 100] width 9 height 9
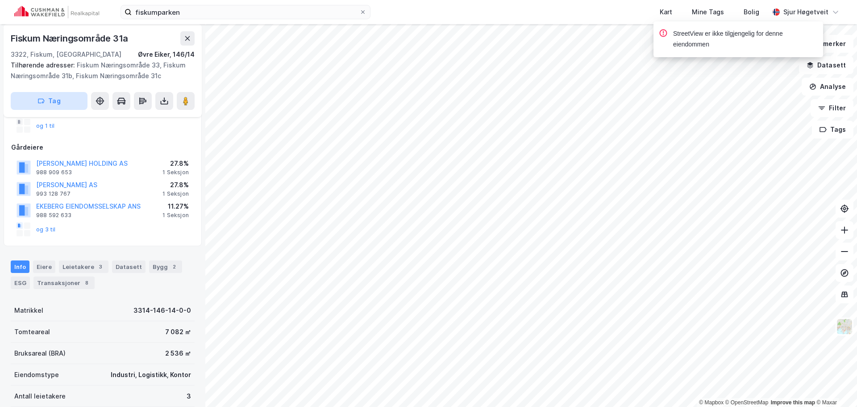
click at [61, 107] on button "Tag" at bounding box center [49, 101] width 77 height 18
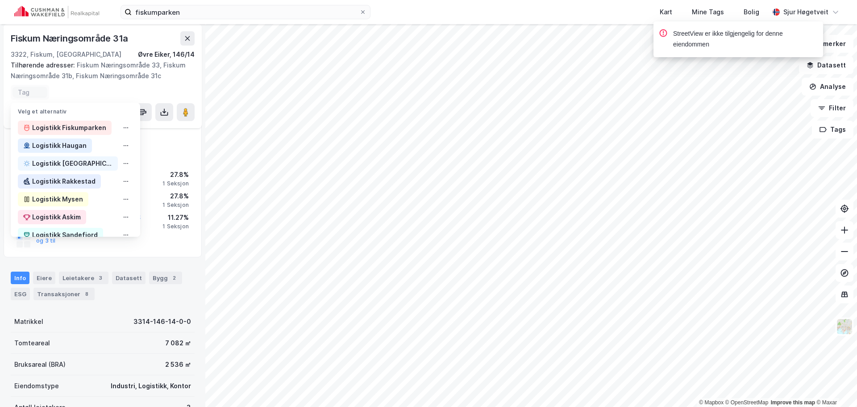
scroll to position [100, 0]
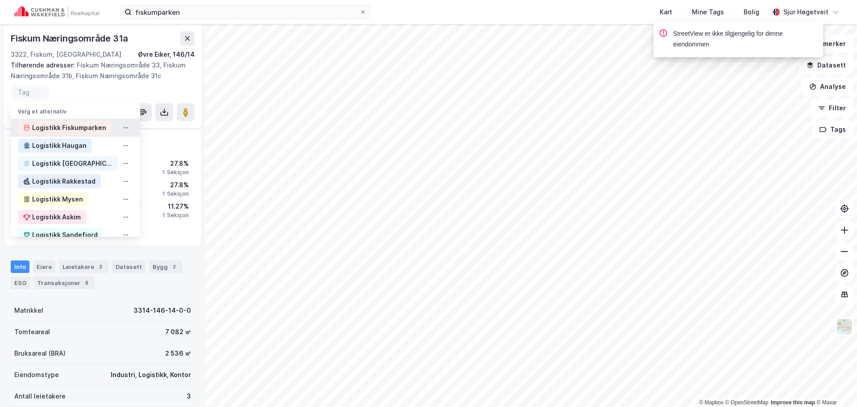
click at [68, 130] on div "Logistikk Fiskumparken" at bounding box center [69, 127] width 74 height 11
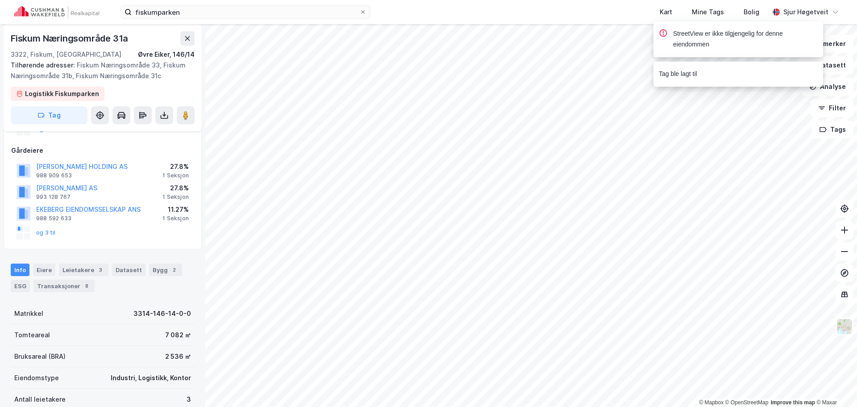
scroll to position [104, 0]
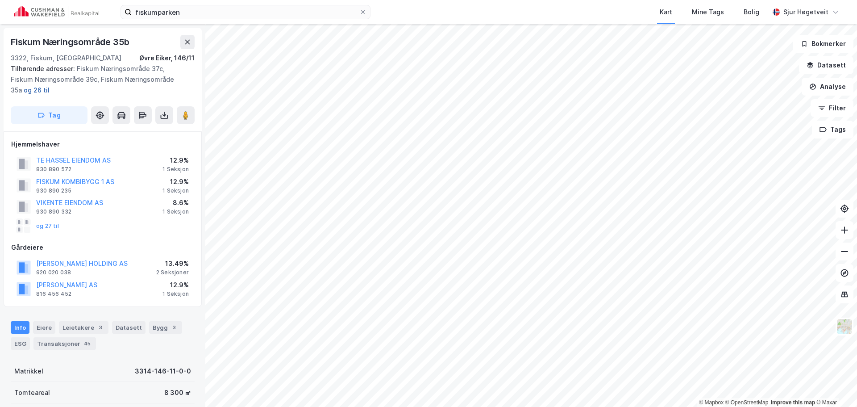
click at [0, 0] on button "og 26 til" at bounding box center [0, 0] width 0 height 0
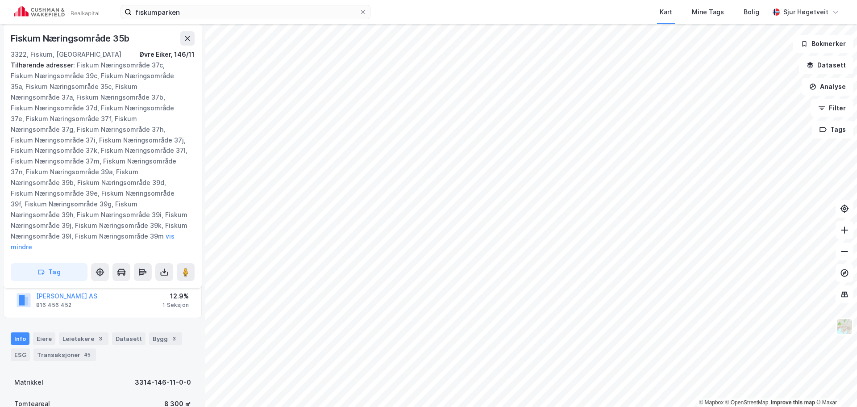
scroll to position [179, 0]
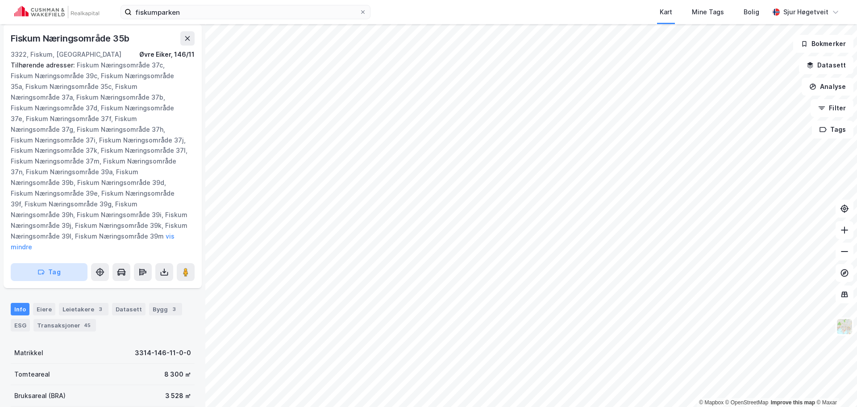
click at [68, 263] on button "Tag" at bounding box center [49, 272] width 77 height 18
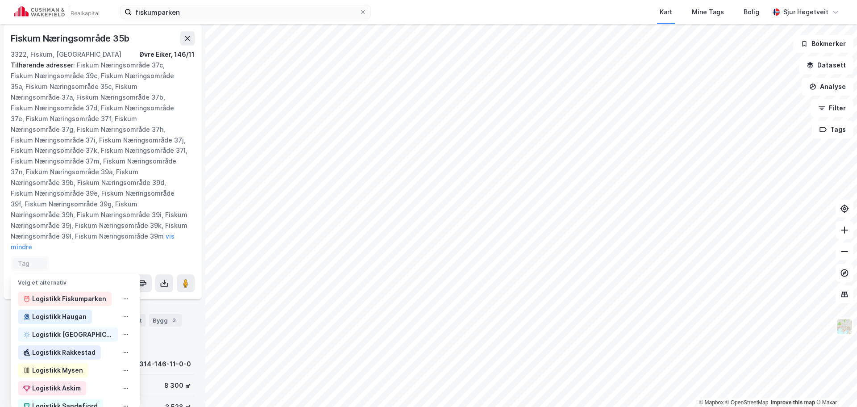
scroll to position [190, 0]
click at [74, 293] on div "Logistikk Fiskumparken" at bounding box center [69, 298] width 74 height 11
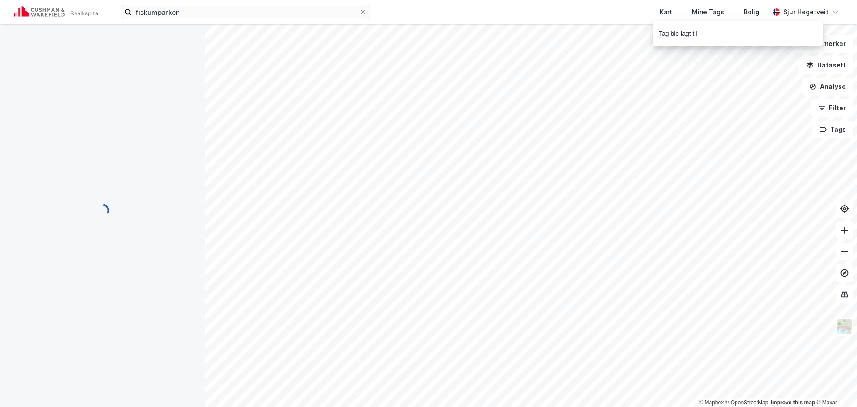
scroll to position [3, 0]
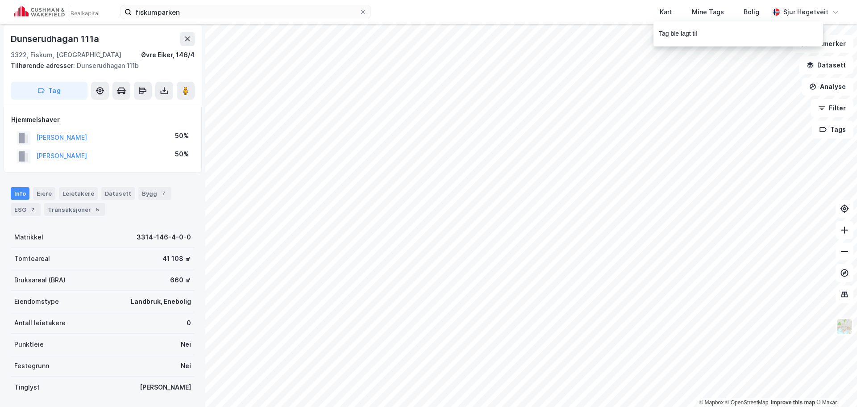
scroll to position [3, 0]
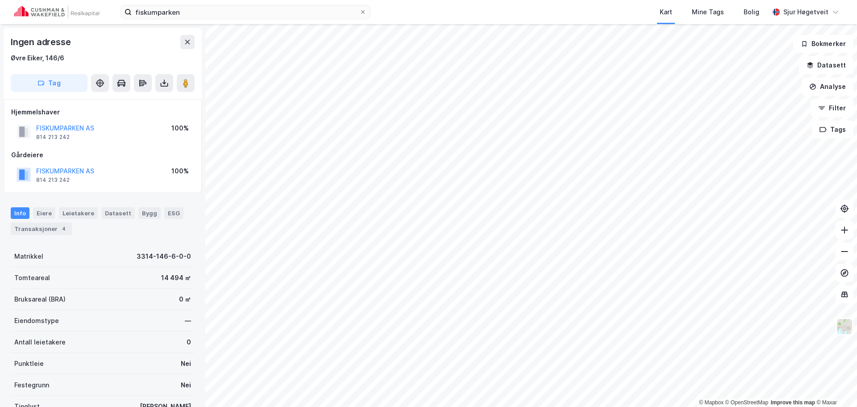
scroll to position [3, 0]
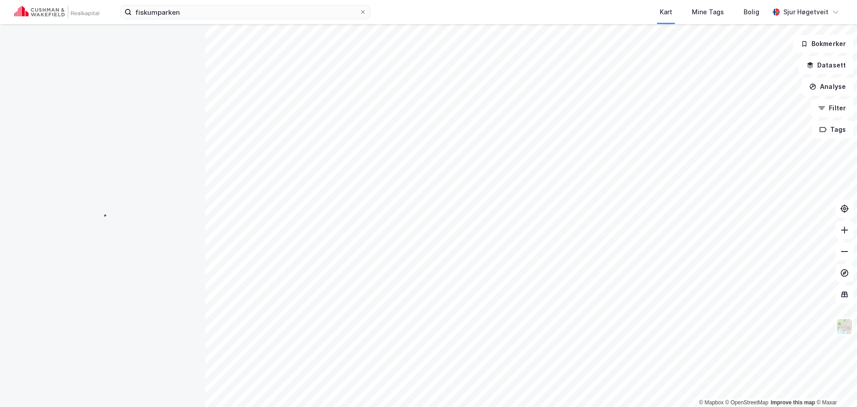
scroll to position [3, 0]
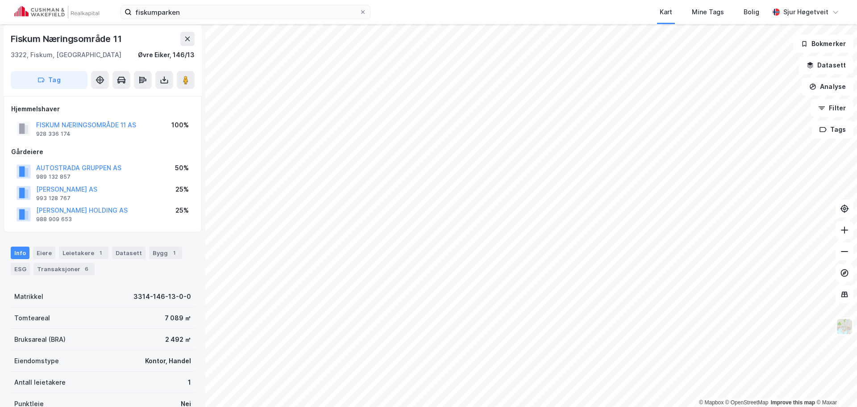
scroll to position [3, 0]
click at [88, 247] on div "Leietakere 1" at bounding box center [84, 252] width 50 height 12
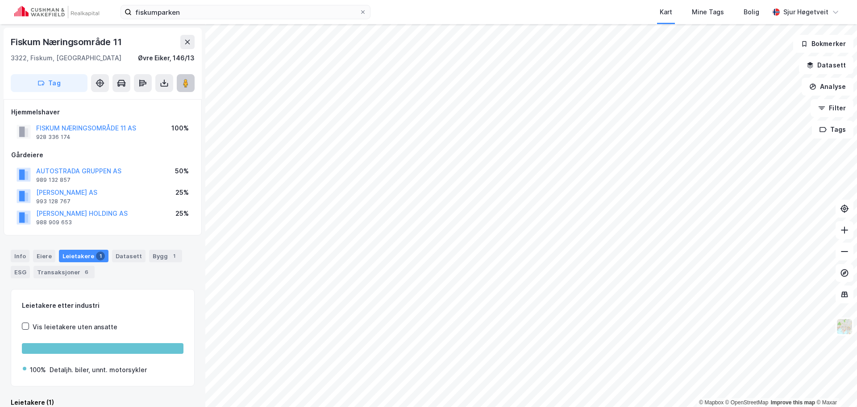
click at [185, 85] on image at bounding box center [185, 83] width 5 height 9
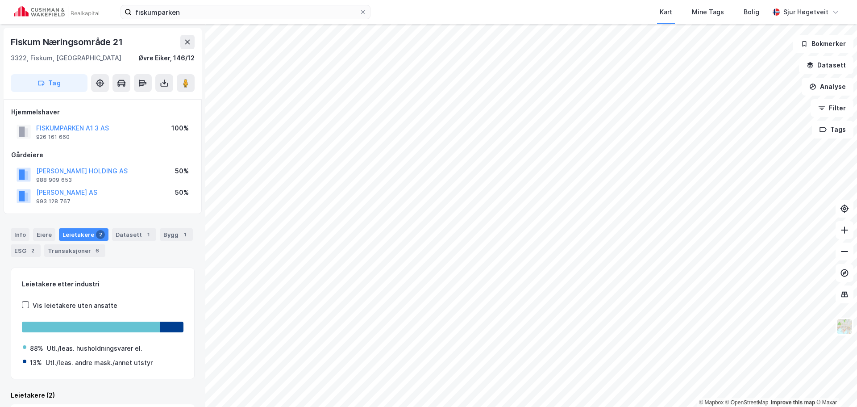
scroll to position [0, 0]
click at [150, 234] on div "Info Eiere Leietakere 2 Datasett 1 Bygg 1 ESG 2 Transaksjoner 6" at bounding box center [103, 242] width 184 height 29
click at [144, 234] on div "1" at bounding box center [148, 233] width 9 height 9
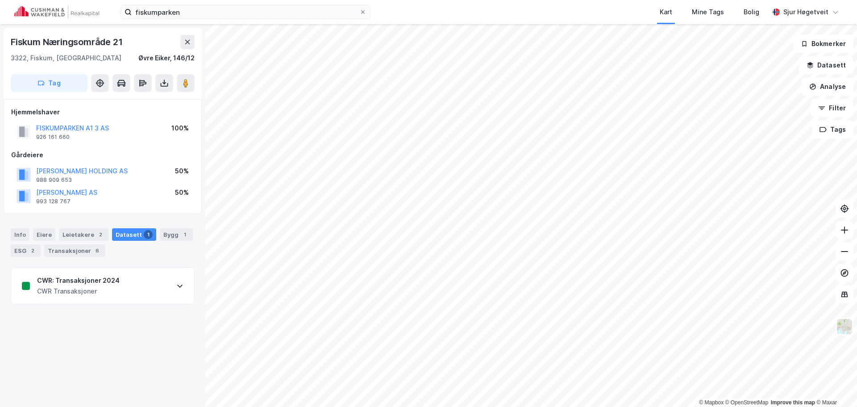
click at [125, 274] on div "CWR: Transaksjoner 2024 CWR Transaksjoner" at bounding box center [102, 286] width 183 height 36
click at [19, 233] on div "Info" at bounding box center [20, 234] width 19 height 12
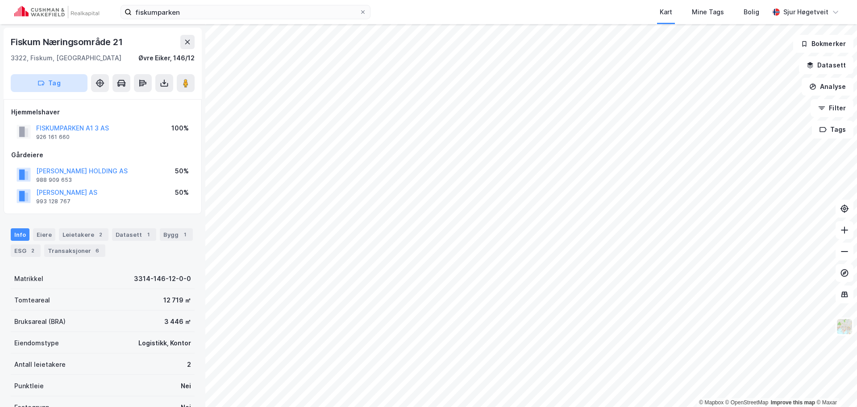
click at [67, 83] on button "Tag" at bounding box center [49, 83] width 77 height 18
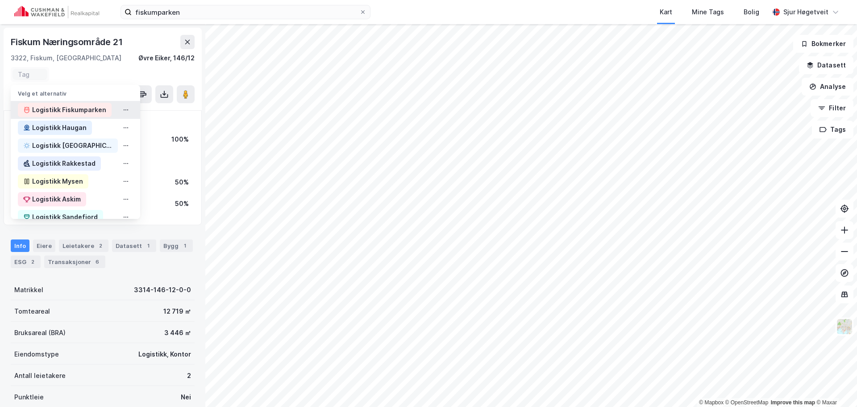
click at [73, 105] on div "Logistikk Fiskumparken" at bounding box center [69, 109] width 74 height 11
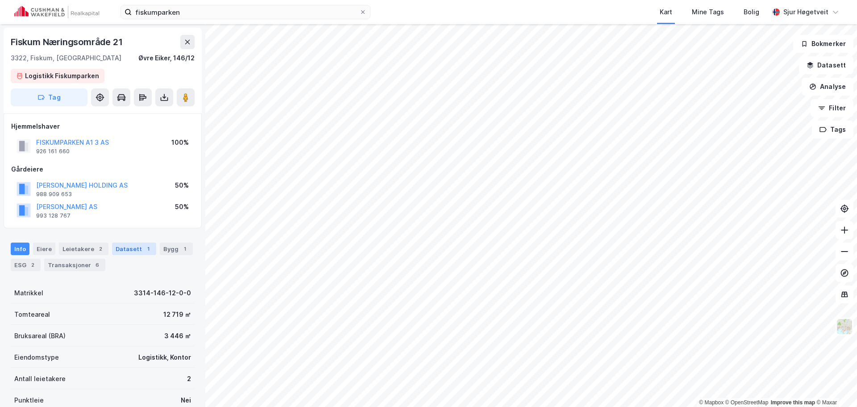
click at [147, 248] on div "Datasett 1" at bounding box center [134, 248] width 44 height 12
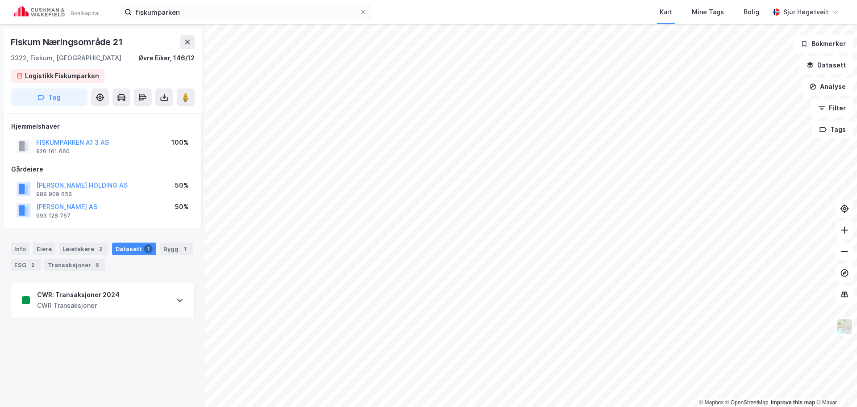
drag, startPoint x: 138, startPoint y: 275, endPoint x: 144, endPoint y: 295, distance: 21.3
click at [139, 280] on div "Info Eiere Leietakere 2 Datasett 1 Bygg 1 ESG 2 Transaksjoner 6 CWR: Transaksjo…" at bounding box center [103, 275] width 184 height 87
click at [144, 295] on div "CWR: Transaksjoner 2024 CWR Transaksjoner" at bounding box center [102, 300] width 183 height 36
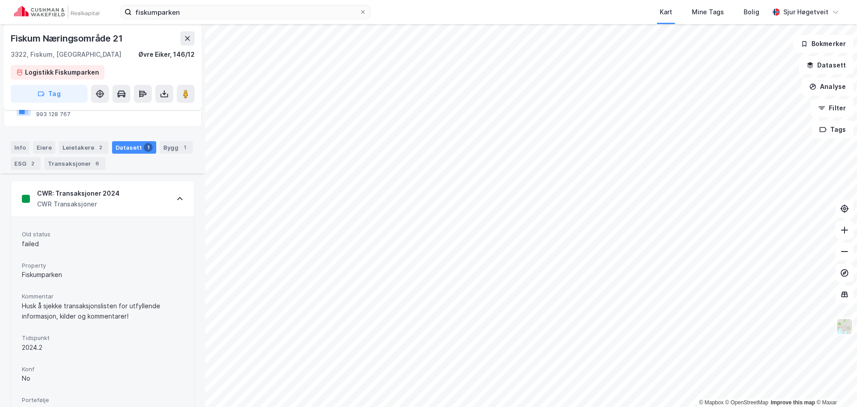
scroll to position [179, 0]
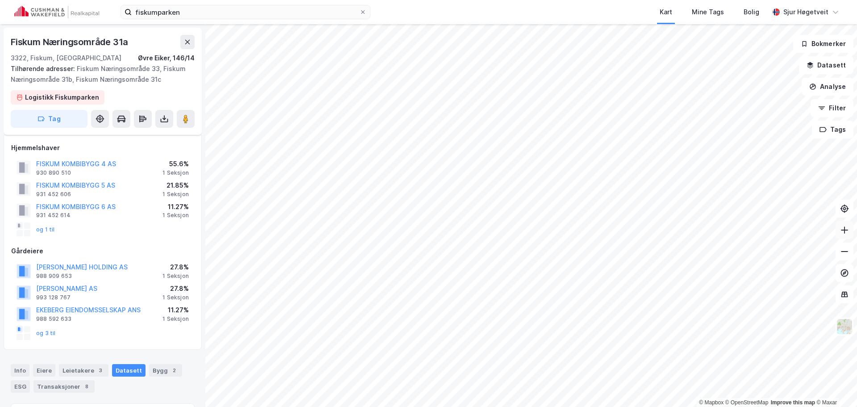
scroll to position [98, 0]
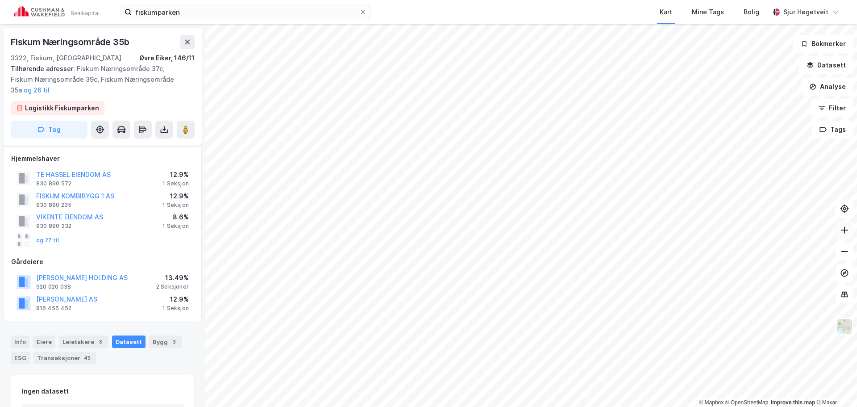
scroll to position [59, 0]
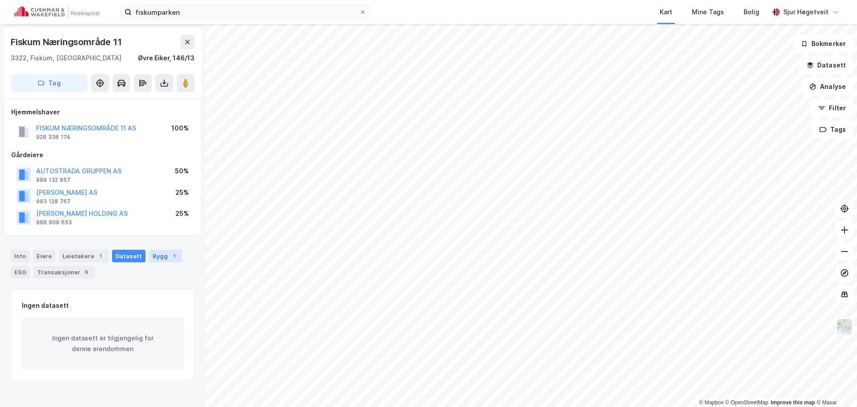
click at [154, 253] on div "Bygg 1" at bounding box center [165, 255] width 33 height 12
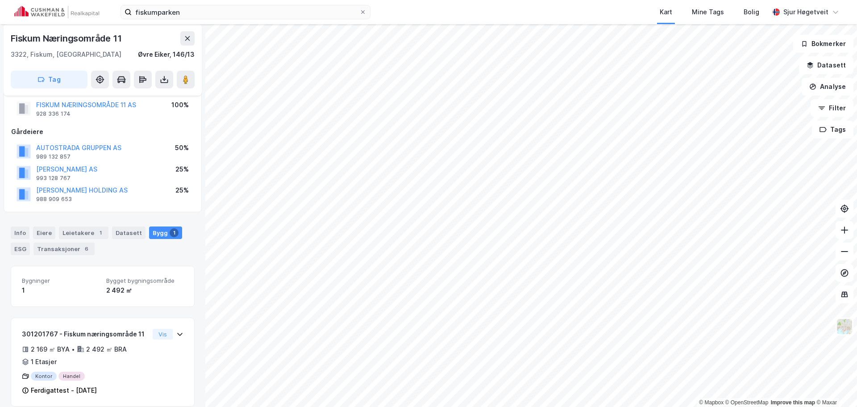
scroll to position [33, 0]
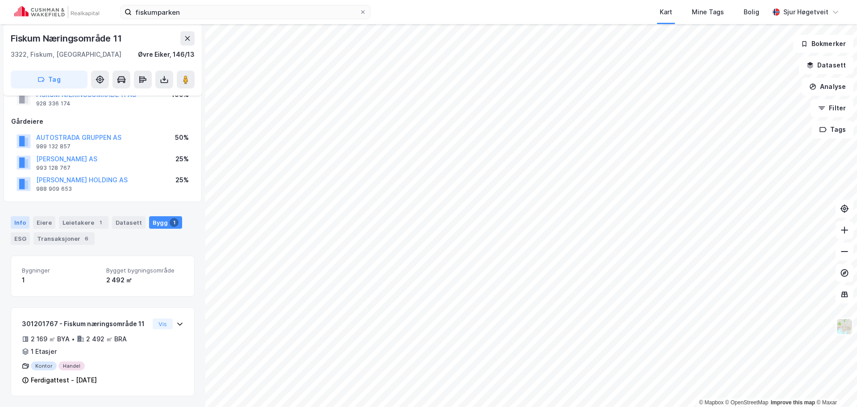
click at [17, 223] on div "Info" at bounding box center [20, 222] width 19 height 12
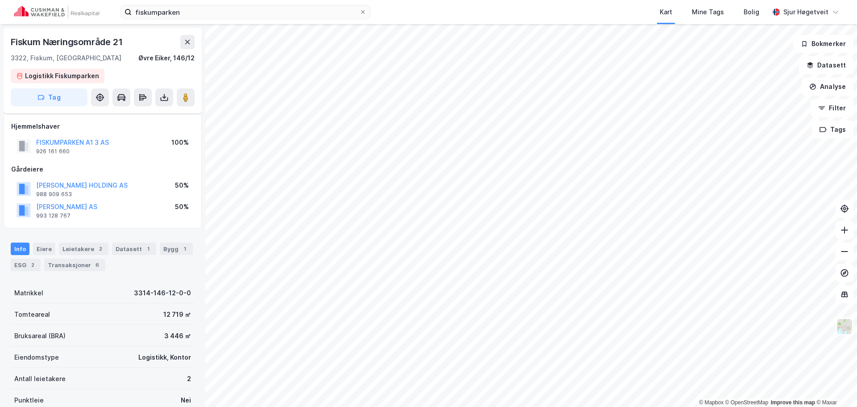
scroll to position [33, 0]
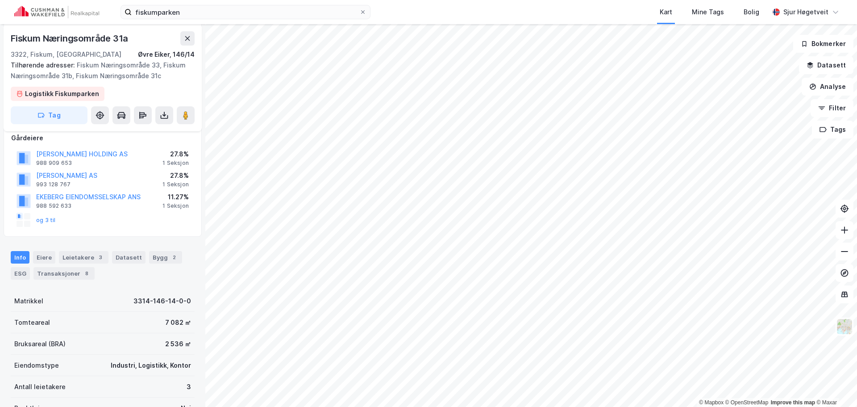
scroll to position [123, 0]
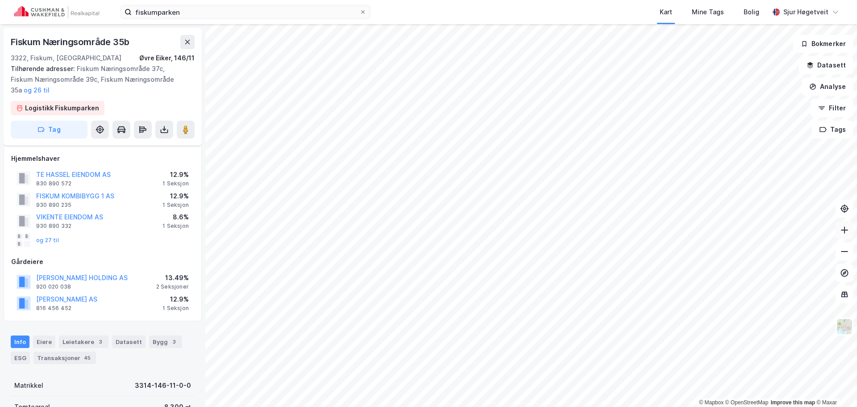
scroll to position [123, 0]
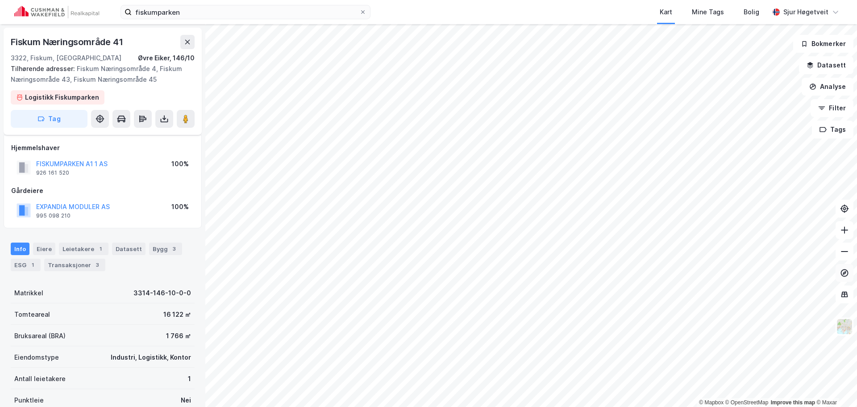
scroll to position [115, 0]
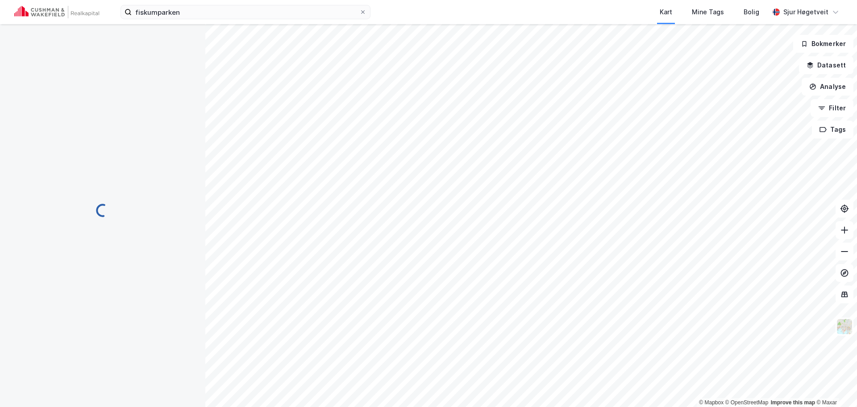
scroll to position [1, 0]
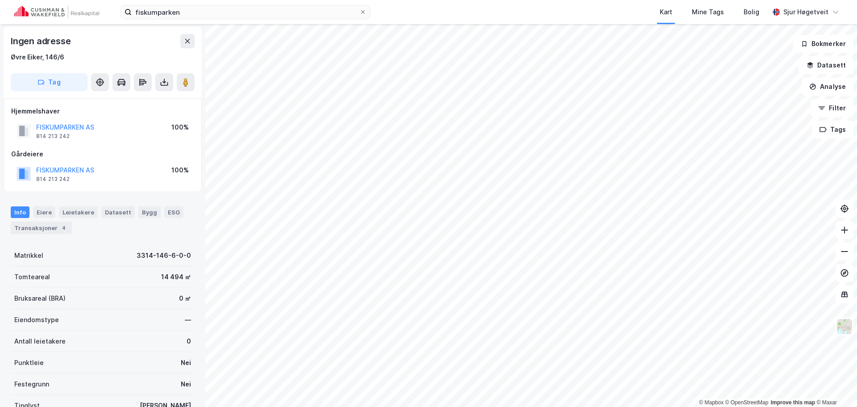
scroll to position [1, 0]
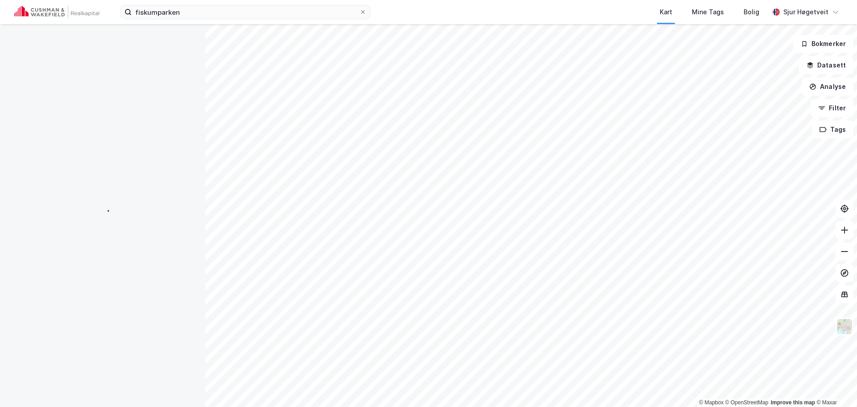
scroll to position [1, 0]
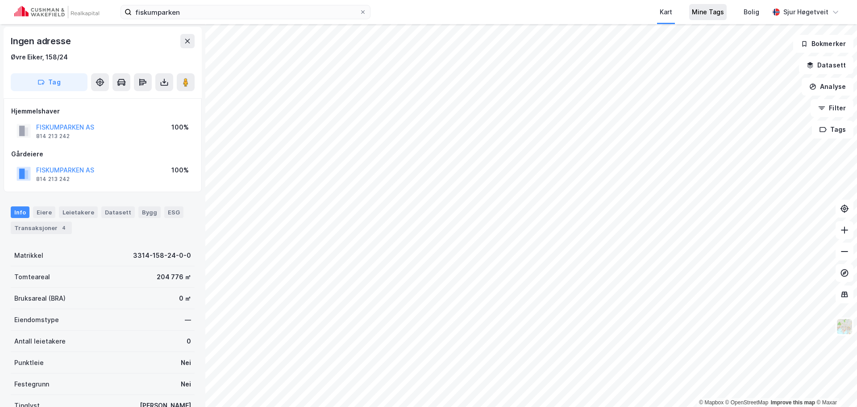
click at [719, 8] on div "Mine Tags" at bounding box center [708, 12] width 32 height 11
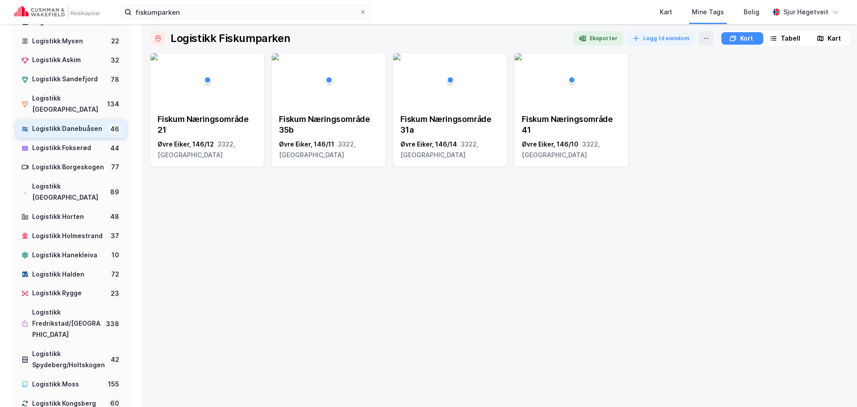
scroll to position [89, 0]
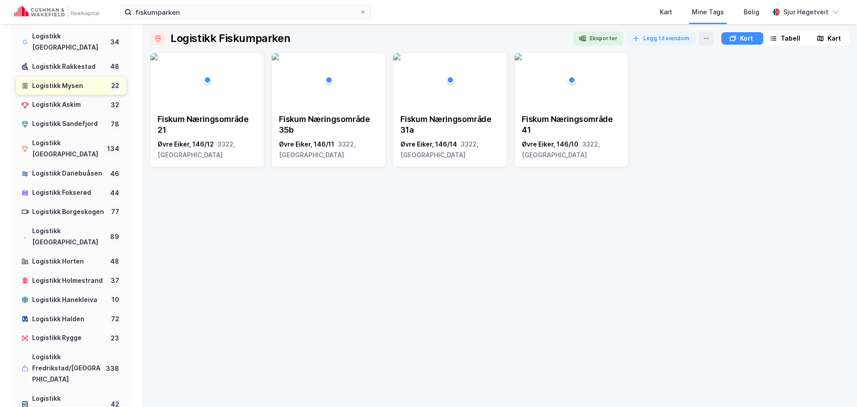
click at [85, 88] on div "Logistikk Mysen" at bounding box center [69, 85] width 74 height 11
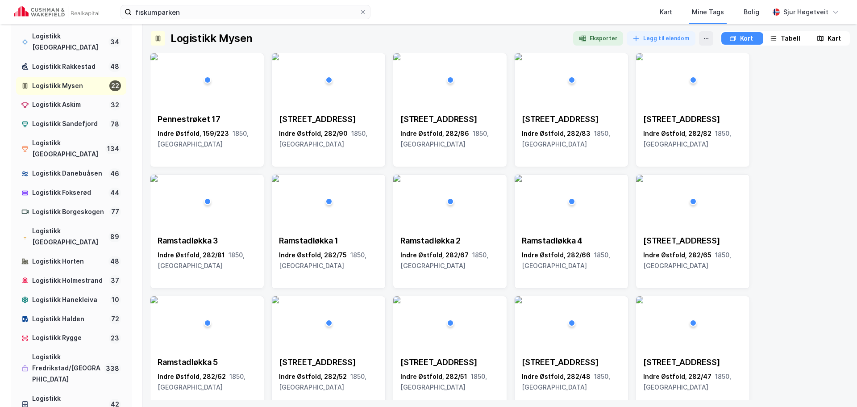
click at [821, 35] on icon at bounding box center [820, 38] width 7 height 7
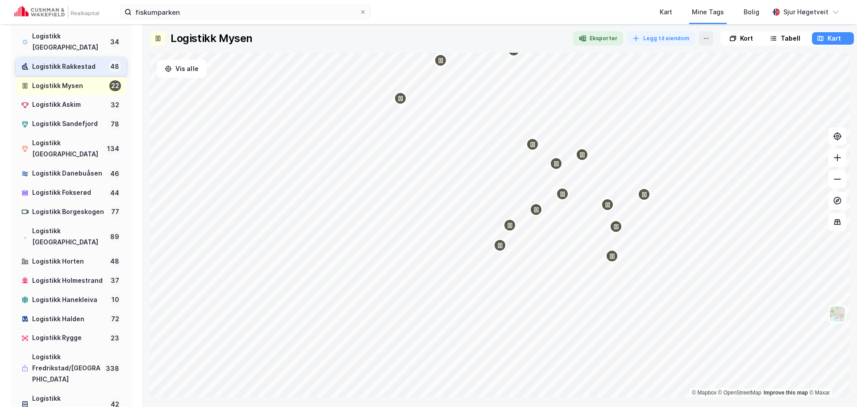
click at [71, 62] on div "Logistikk Rakkestad" at bounding box center [68, 66] width 73 height 11
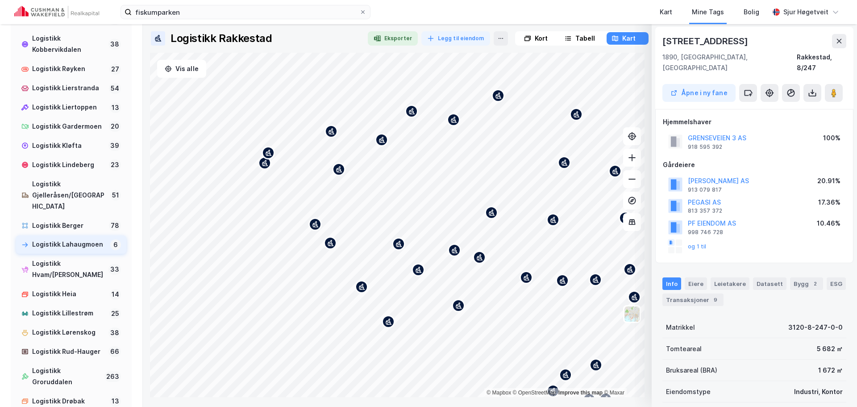
scroll to position [658, 0]
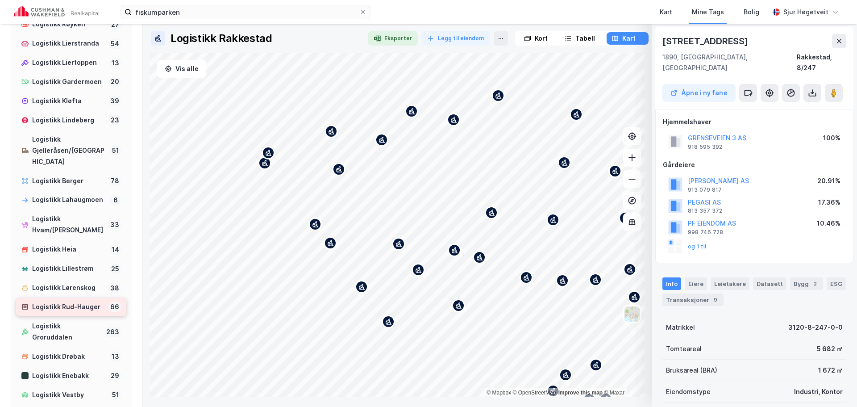
click at [85, 312] on div "Logistikk Rud-Hauger" at bounding box center [68, 306] width 73 height 11
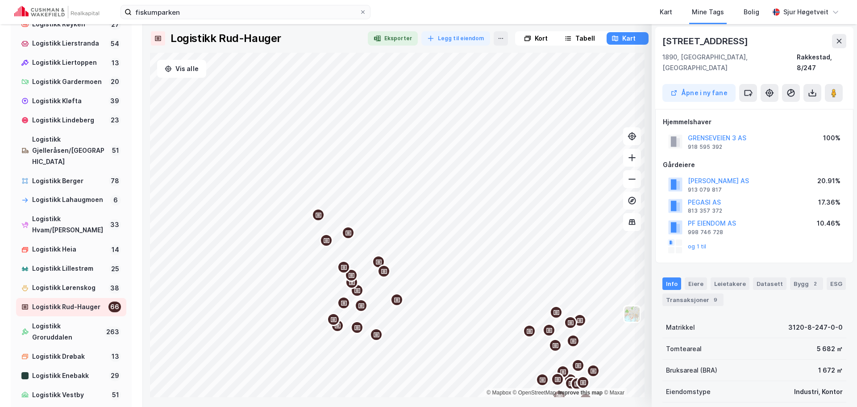
click at [360, 312] on div "Map marker" at bounding box center [360, 305] width 13 height 13
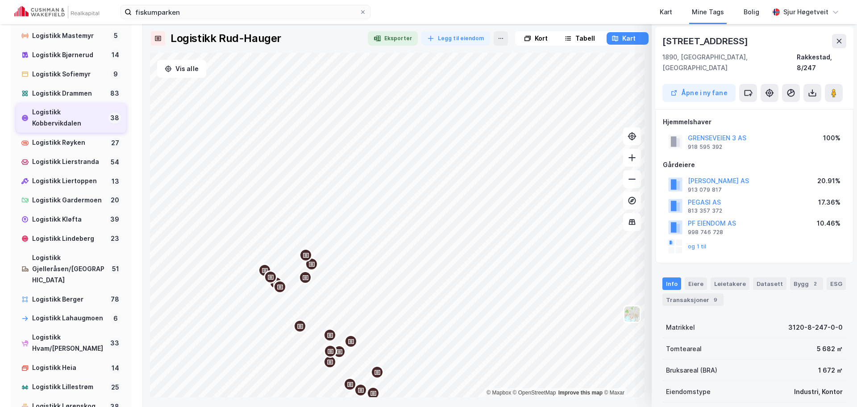
scroll to position [524, 0]
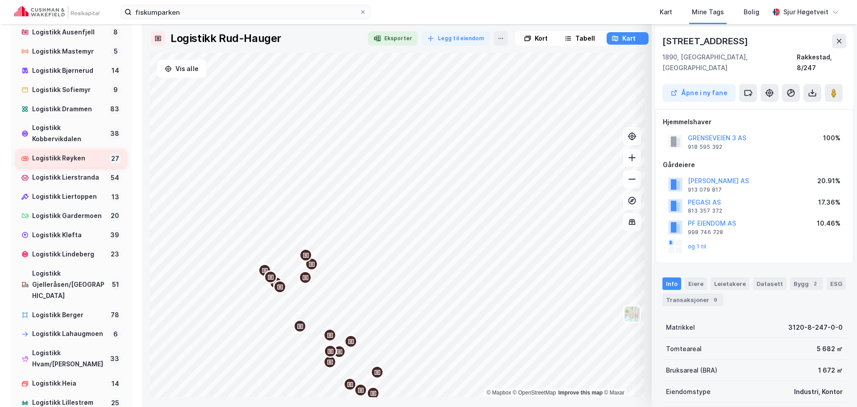
click at [79, 164] on div "Logistikk Røyken" at bounding box center [69, 158] width 74 height 11
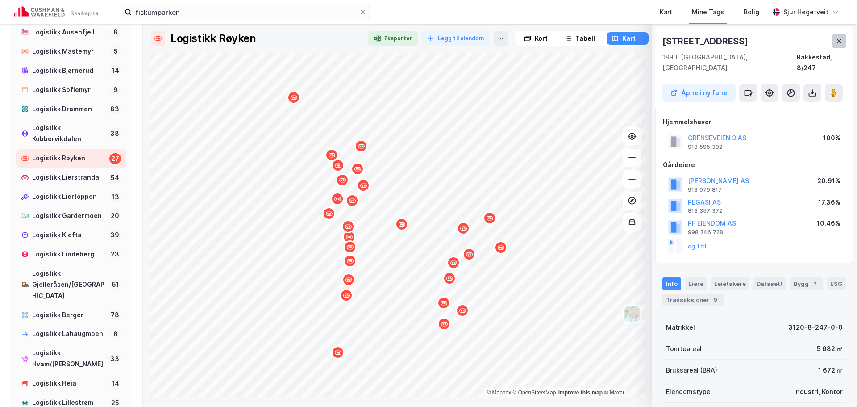
click at [838, 37] on button at bounding box center [839, 41] width 14 height 14
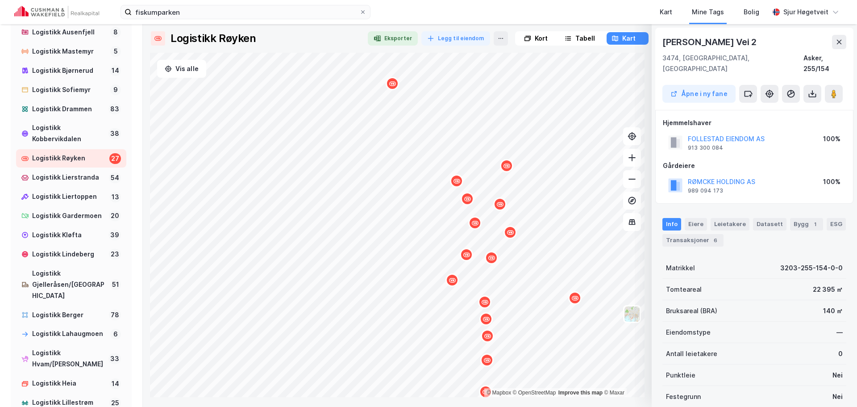
scroll to position [1, 0]
click at [798, 206] on div "Info Eiere Leietakere Datasett Bygg 1 ESG Transaksjoner 6" at bounding box center [754, 227] width 205 height 43
click at [798, 217] on div "Bygg 1" at bounding box center [806, 223] width 33 height 12
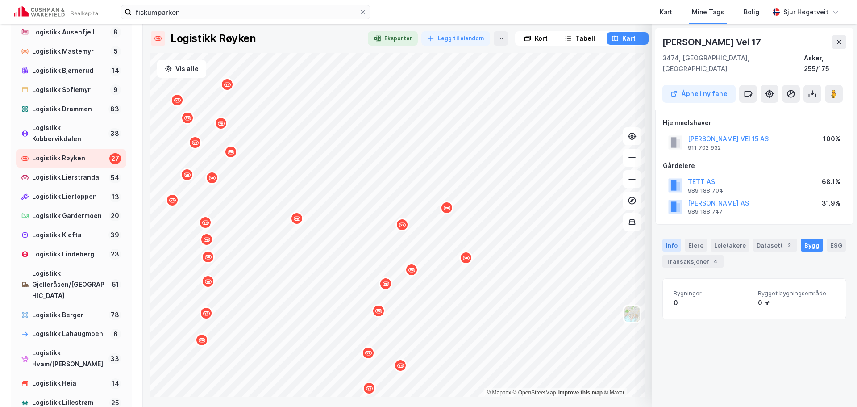
drag, startPoint x: 687, startPoint y: 240, endPoint x: 680, endPoint y: 238, distance: 7.4
click at [686, 240] on div "Eiere" at bounding box center [696, 245] width 22 height 12
click at [679, 239] on div "Info" at bounding box center [671, 245] width 19 height 12
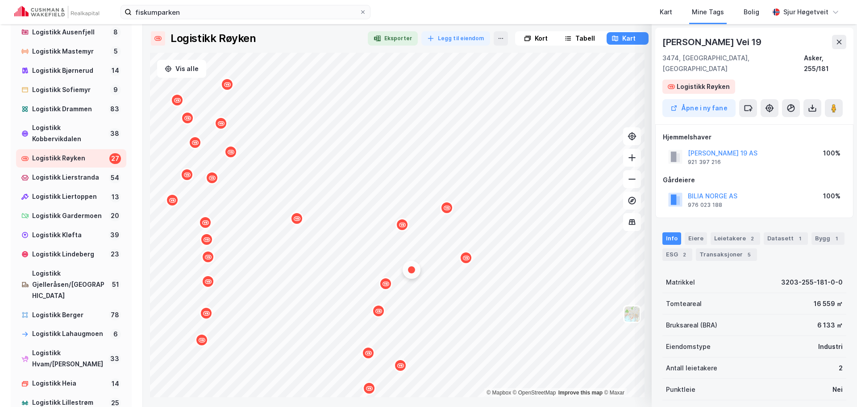
scroll to position [1, 0]
click at [288, 9] on input "fiskumparken" at bounding box center [246, 11] width 228 height 13
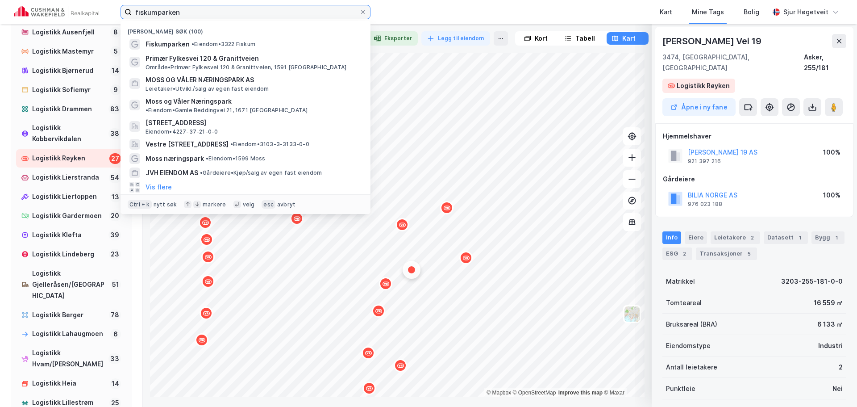
click at [288, 9] on input "fiskumparken" at bounding box center [246, 11] width 228 height 13
drag, startPoint x: 288, startPoint y: 9, endPoint x: 293, endPoint y: 2, distance: 8.7
click at [288, 8] on input "fiskumparken" at bounding box center [246, 11] width 228 height 13
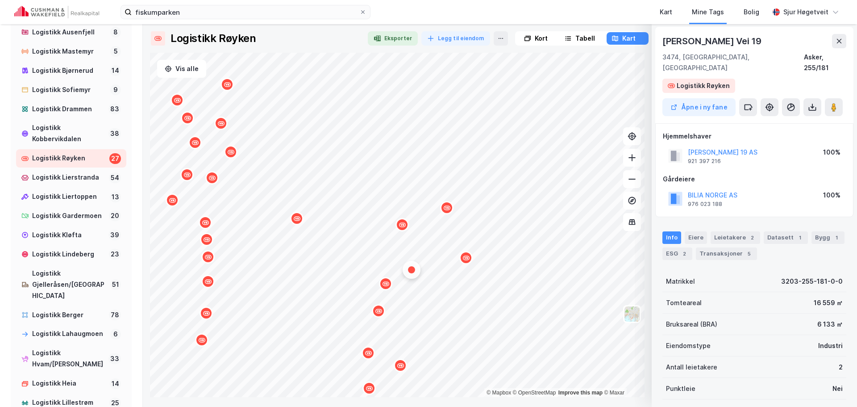
click at [293, 2] on div "fiskumparken Kart Mine Tags Bolig Sjur Høgetveit" at bounding box center [428, 12] width 857 height 24
drag, startPoint x: 745, startPoint y: 42, endPoint x: 655, endPoint y: 46, distance: 90.2
click at [655, 46] on div "Johan Follestads Vei 19 3474, Åros, Akershus Asker, 255/181 Logistikk Røyken Åp…" at bounding box center [754, 209] width 205 height 393
copy div "Johan Follestads Vei 1"
click at [184, 21] on div "fiskumparken Kart Mine Tags Bolig Sjur Høgetveit" at bounding box center [428, 12] width 857 height 24
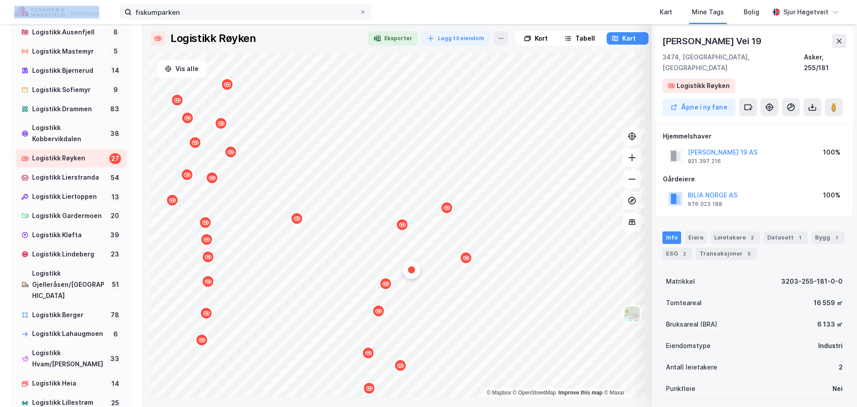
click at [185, 19] on div "fiskumparken Kart Mine Tags Bolig Sjur Høgetveit" at bounding box center [428, 12] width 857 height 24
click at [187, 15] on input "fiskumparken" at bounding box center [246, 11] width 228 height 13
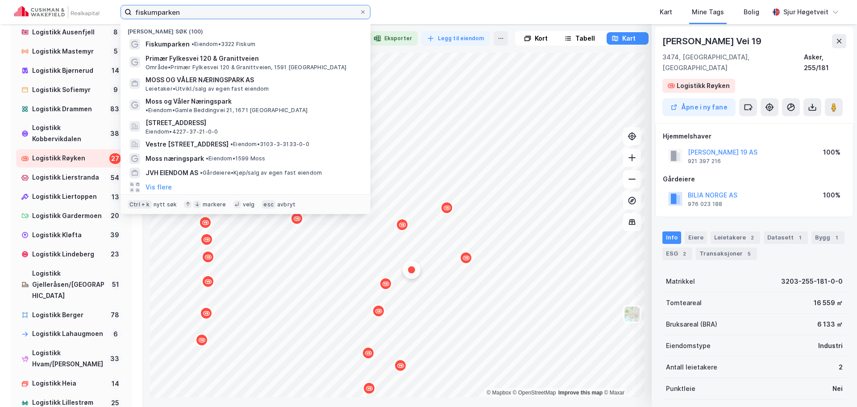
click at [187, 15] on input "fiskumparken" at bounding box center [246, 11] width 228 height 13
paste input "Johan Follestads Vei 1"
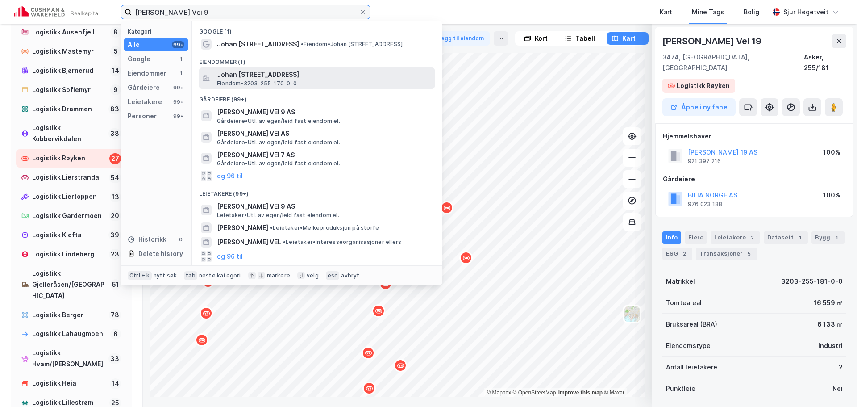
type input "[PERSON_NAME] Vei 9"
click at [316, 68] on div "Johan Follestads vei 9, 3474, ÅROS, ASKER Eiendom • 3203-255-170-0-0" at bounding box center [317, 77] width 236 height 21
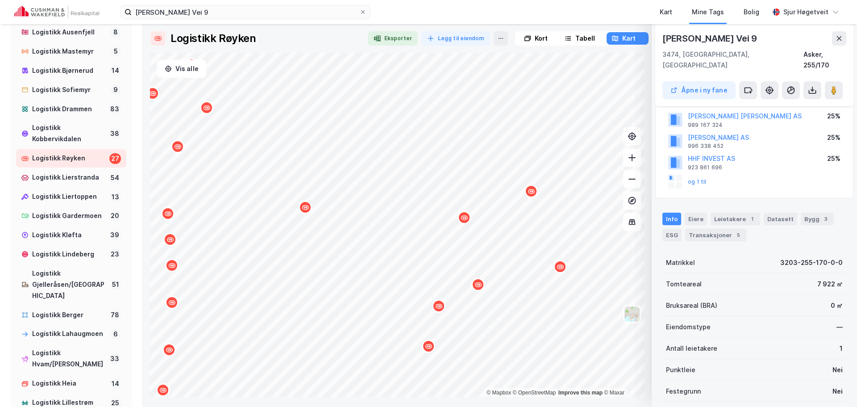
scroll to position [140, 0]
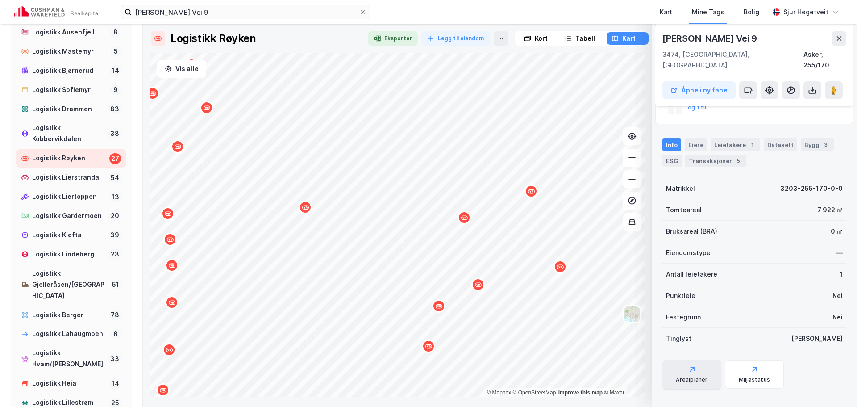
click at [690, 367] on icon at bounding box center [692, 369] width 4 height 4
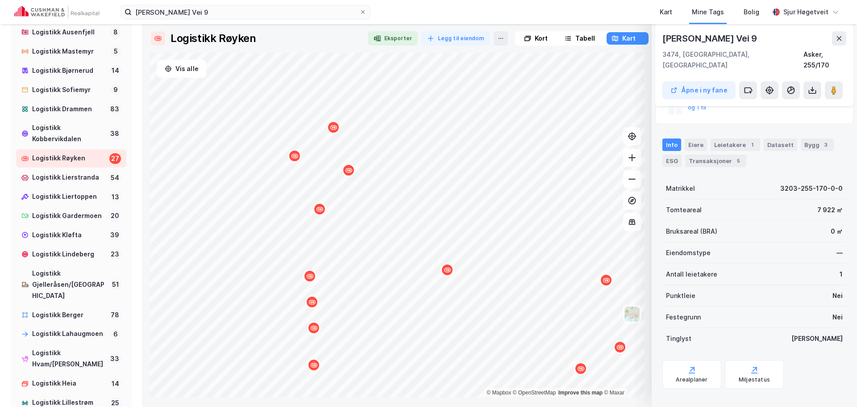
drag, startPoint x: 444, startPoint y: 302, endPoint x: 585, endPoint y: 362, distance: 153.0
click at [585, 363] on div "Map marker" at bounding box center [580, 368] width 13 height 13
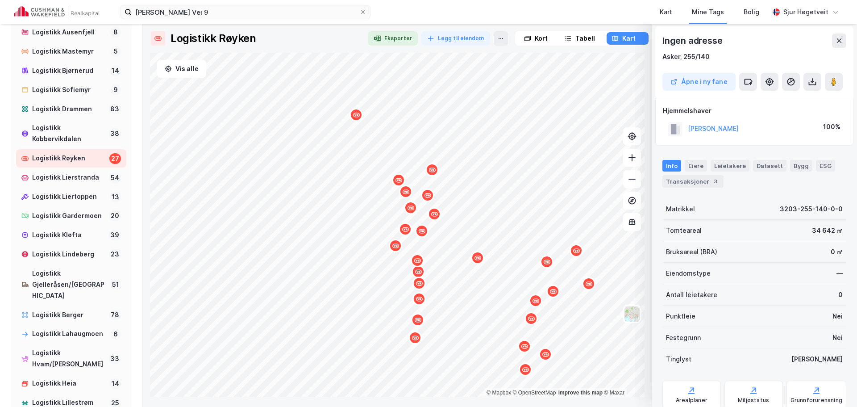
scroll to position [0, 0]
click at [695, 400] on div "Matrikkel 3203-255-140-0-0 Tomteareal 34 642 ㎡ Bruksareal (BRA) 0 ㎡ Eiendomstyp…" at bounding box center [754, 342] width 184 height 287
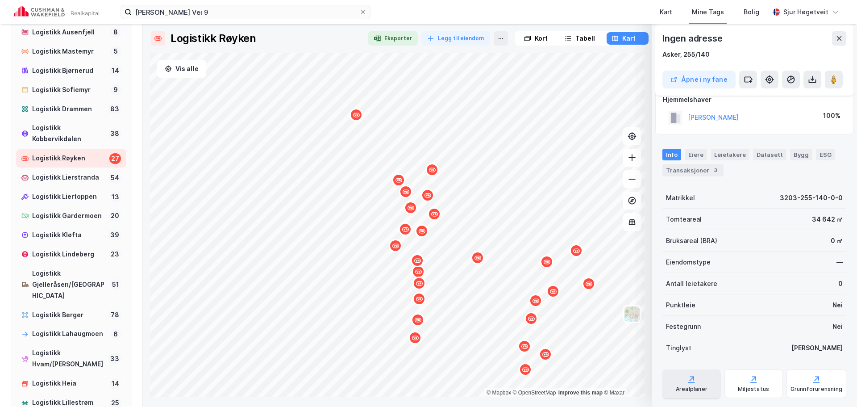
click at [699, 388] on div "Arealplaner" at bounding box center [692, 388] width 32 height 7
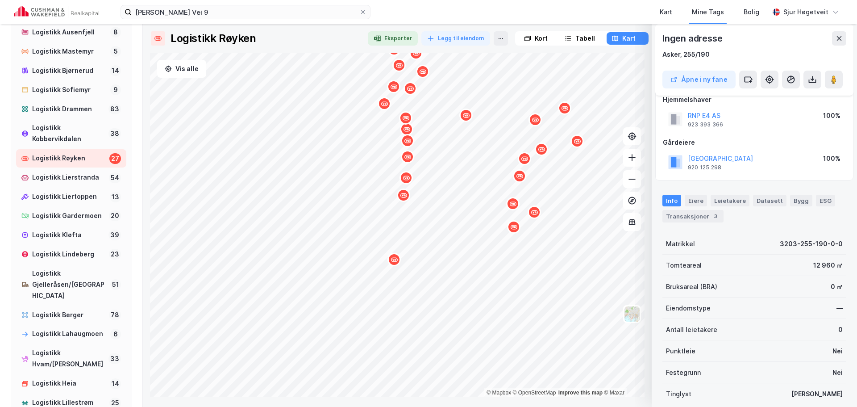
click at [678, 113] on rect at bounding box center [675, 119] width 14 height 14
drag, startPoint x: 715, startPoint y: 114, endPoint x: 684, endPoint y: 114, distance: 31.2
click at [684, 114] on div "RNP E4 AS 923 393 366 100%" at bounding box center [754, 118] width 183 height 21
copy button "RNP E4 AS"
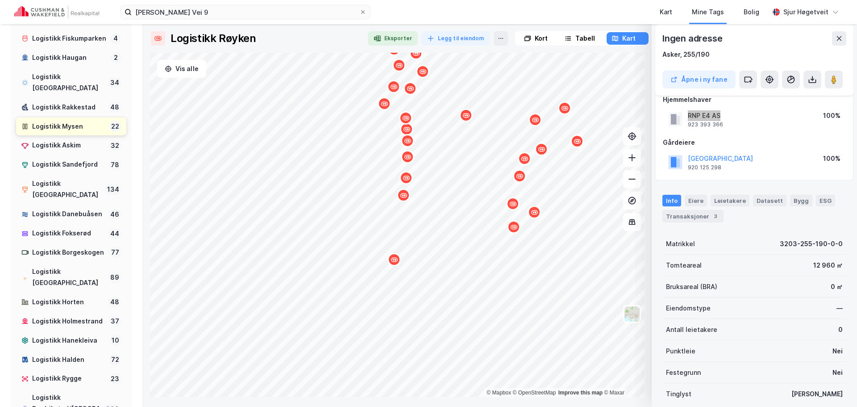
scroll to position [33, 0]
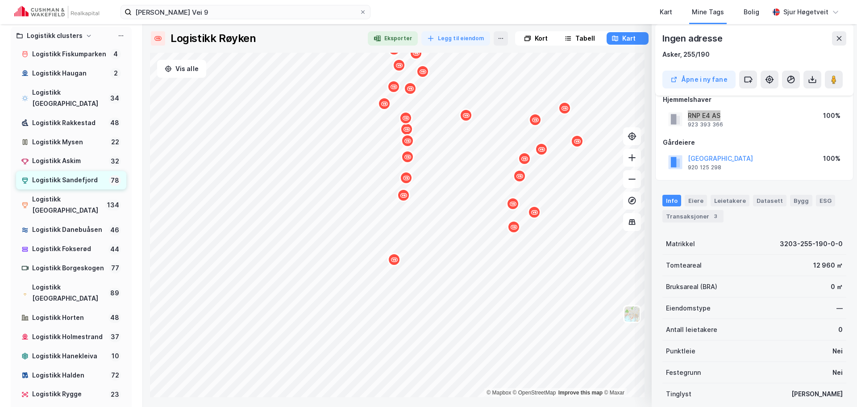
click at [78, 179] on div "Logistikk Sandefjord" at bounding box center [68, 180] width 73 height 11
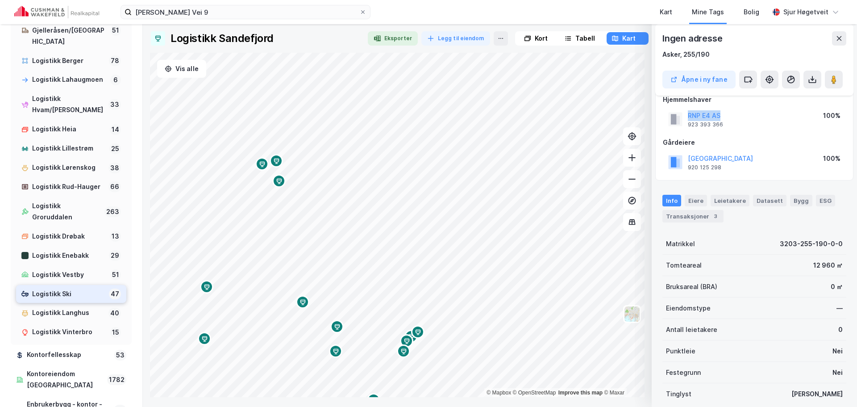
scroll to position [792, 0]
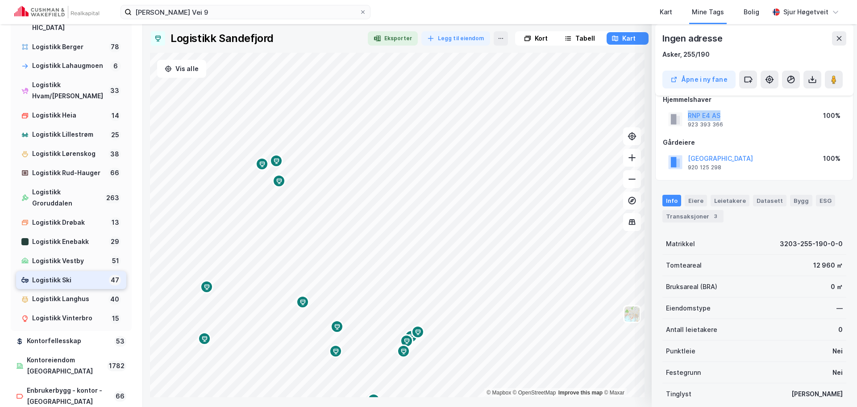
click at [59, 286] on div "Logistikk Ski" at bounding box center [68, 279] width 73 height 11
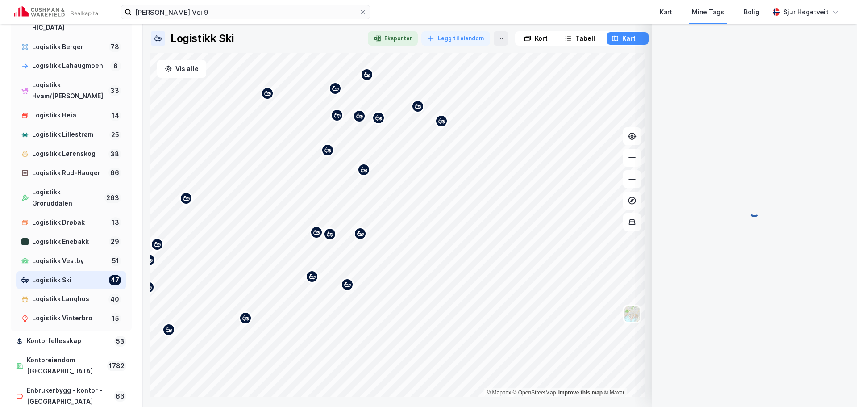
scroll to position [0, 0]
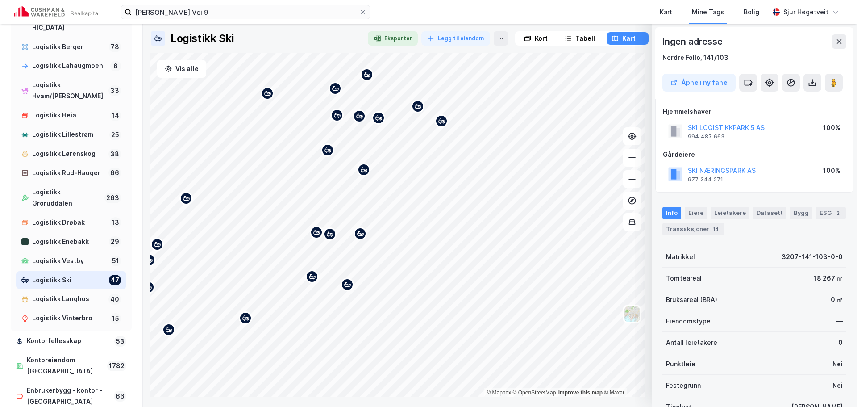
click at [778, 170] on div "SKI NÆRINGSPARK AS 977 344 271 100%" at bounding box center [754, 173] width 183 height 21
drag, startPoint x: 771, startPoint y: 168, endPoint x: 678, endPoint y: 172, distance: 92.5
click at [679, 172] on div "SKI NÆRINGSPARK AS 977 344 271 100%" at bounding box center [754, 173] width 183 height 21
copy button "SKI NÆRINGSPARK AS"
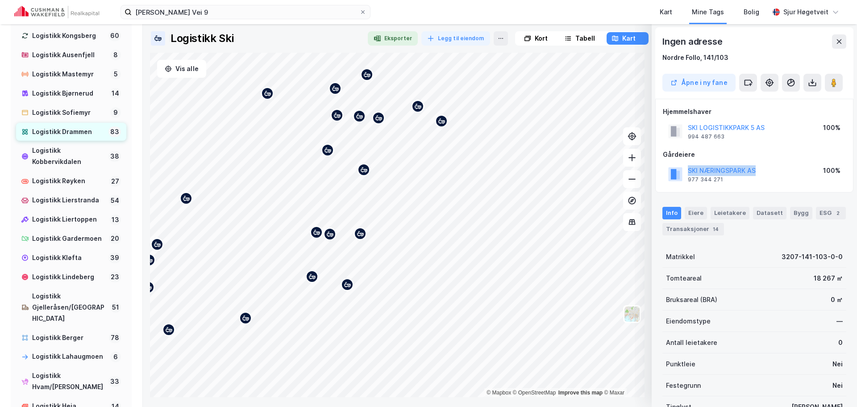
scroll to position [479, 0]
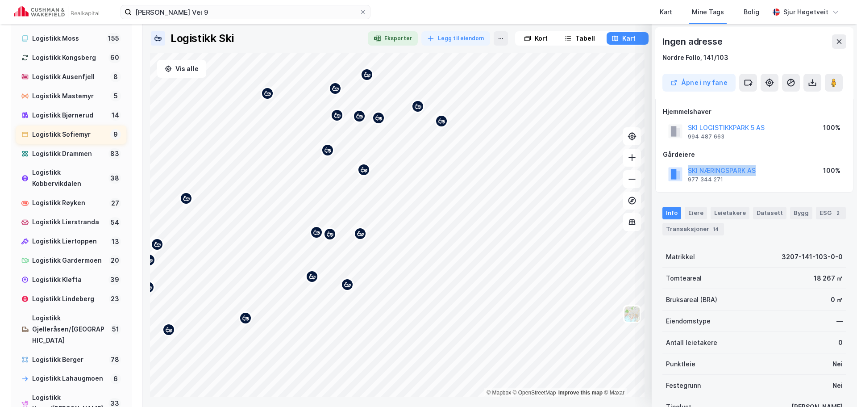
click at [76, 144] on div "Logistikk Sofiemyr 9" at bounding box center [71, 134] width 110 height 18
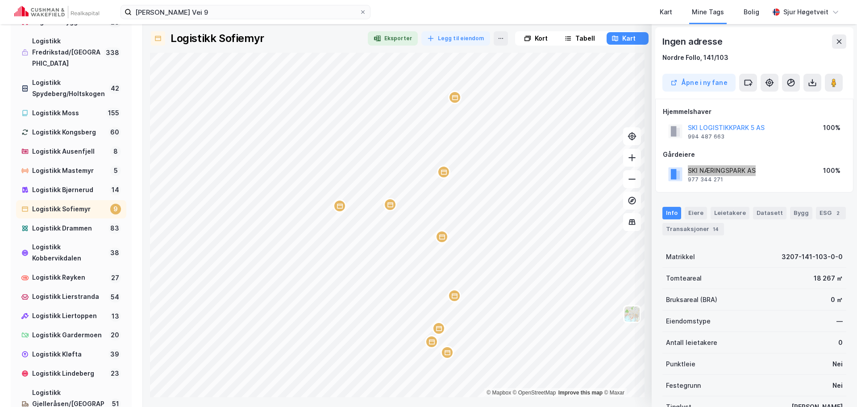
scroll to position [345, 0]
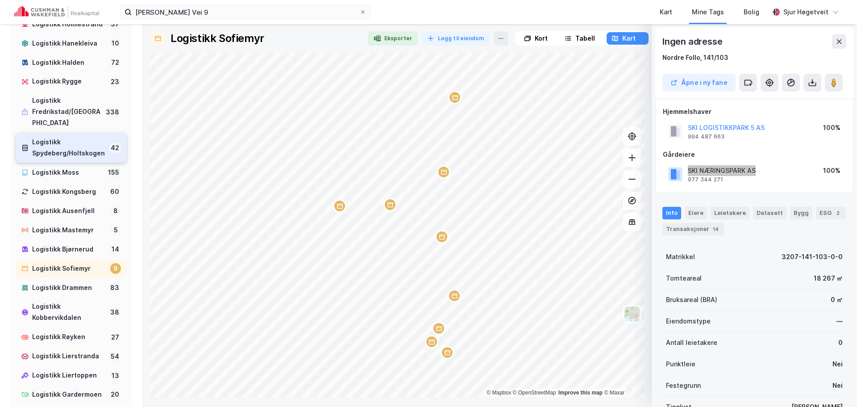
click at [83, 159] on div "Logistikk Spydeberg/Holtskogen" at bounding box center [68, 148] width 73 height 22
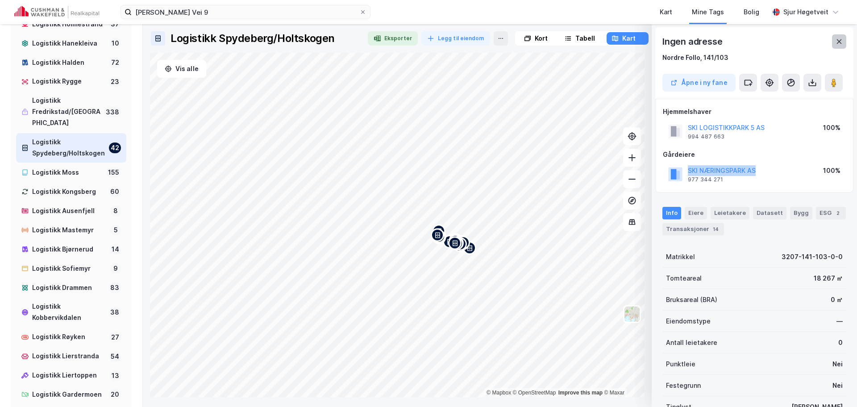
click at [844, 42] on button at bounding box center [839, 41] width 14 height 14
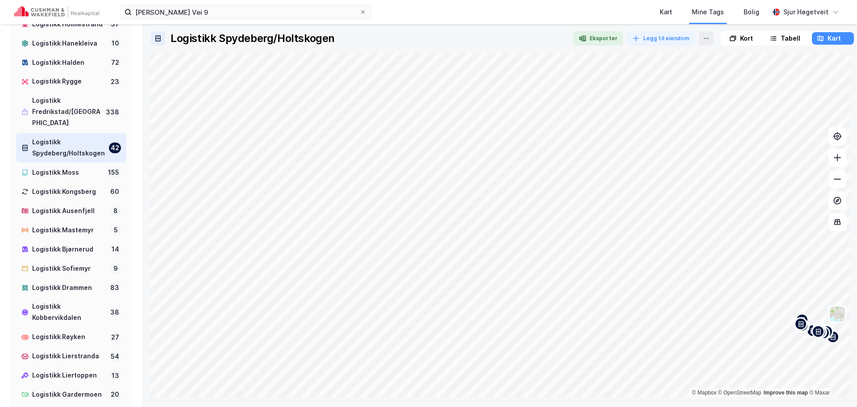
click at [101, 162] on div "Logistikk Spydeberg/Holtskogen 42" at bounding box center [71, 147] width 110 height 29
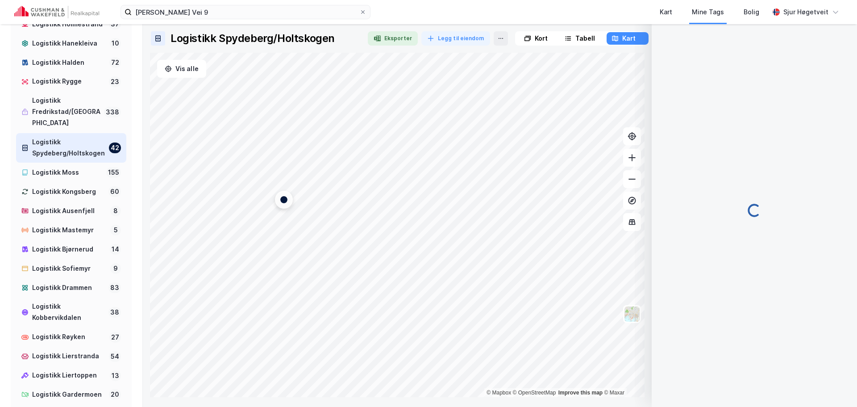
scroll to position [0, 0]
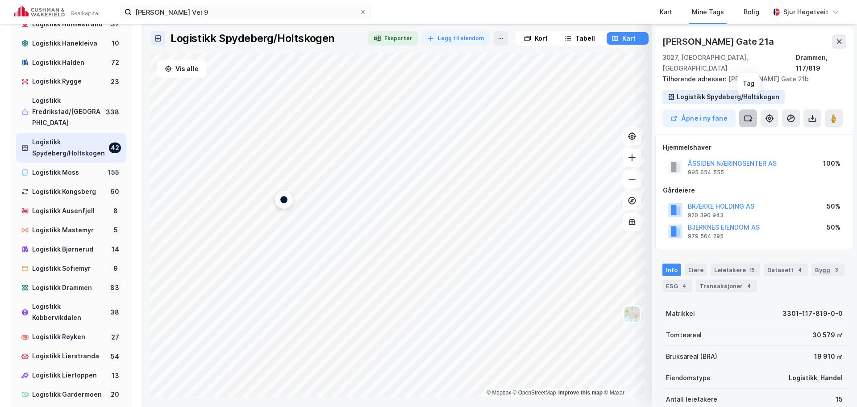
click at [747, 114] on icon at bounding box center [748, 118] width 9 height 9
click at [748, 114] on icon at bounding box center [748, 118] width 9 height 9
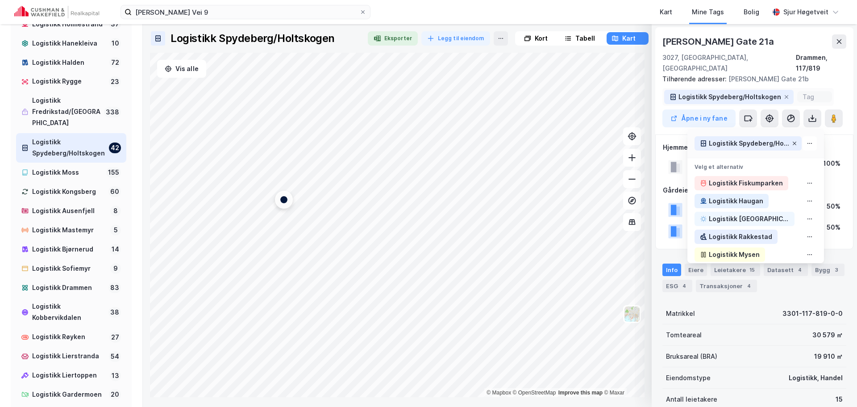
click at [792, 141] on icon at bounding box center [794, 143] width 5 height 5
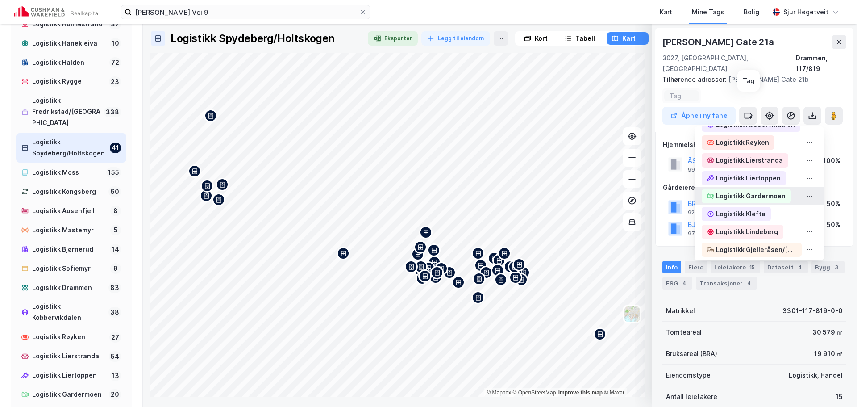
scroll to position [446, 0]
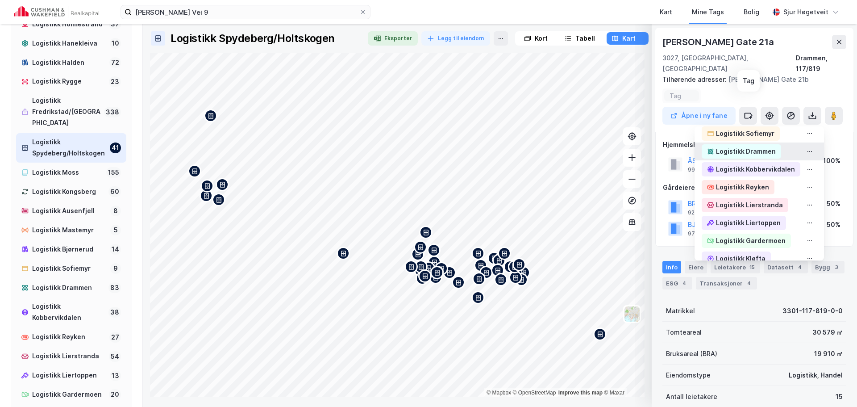
click at [766, 146] on div "Logistikk Drammen" at bounding box center [746, 151] width 60 height 11
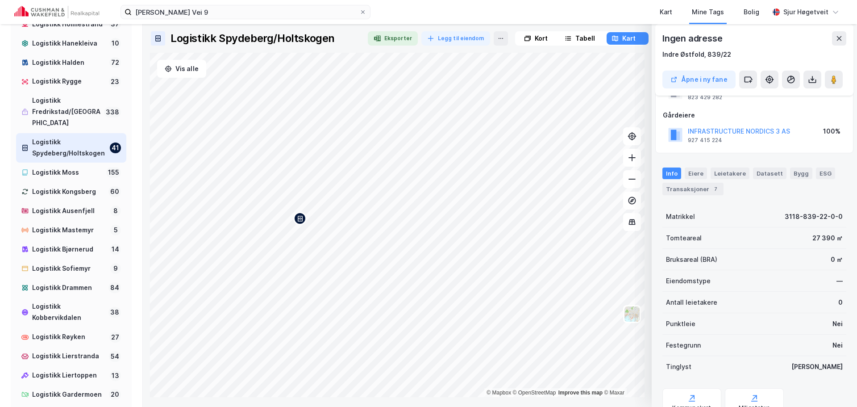
scroll to position [79, 0]
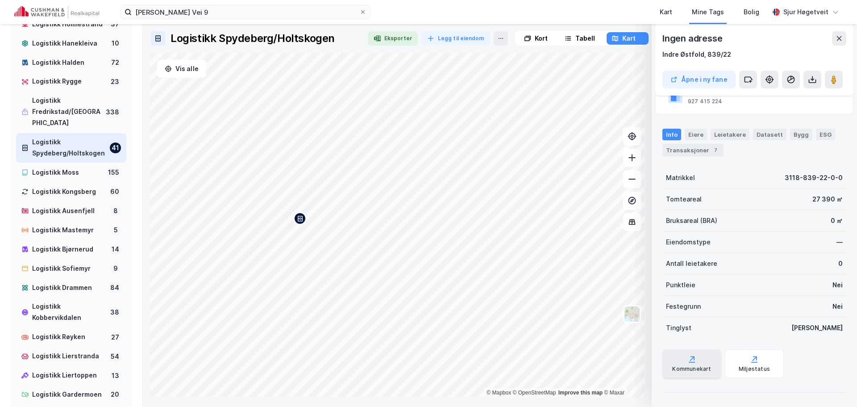
click at [694, 364] on div "Kommunekart" at bounding box center [691, 363] width 59 height 29
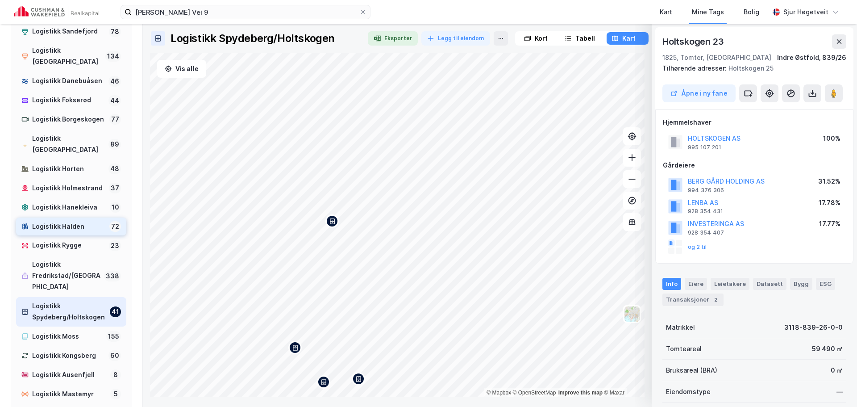
scroll to position [167, 0]
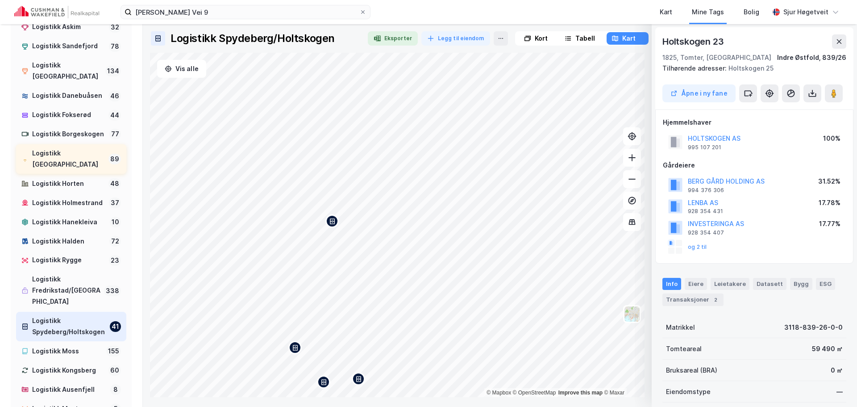
click at [90, 163] on div "Logistikk [GEOGRAPHIC_DATA]" at bounding box center [68, 159] width 73 height 22
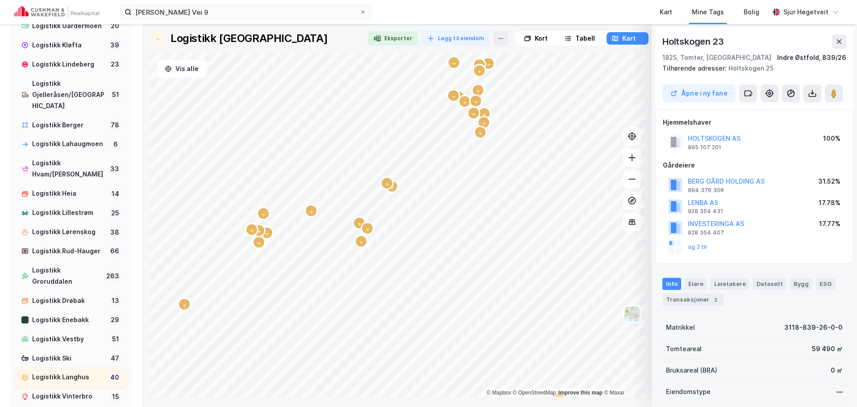
scroll to position [792, 0]
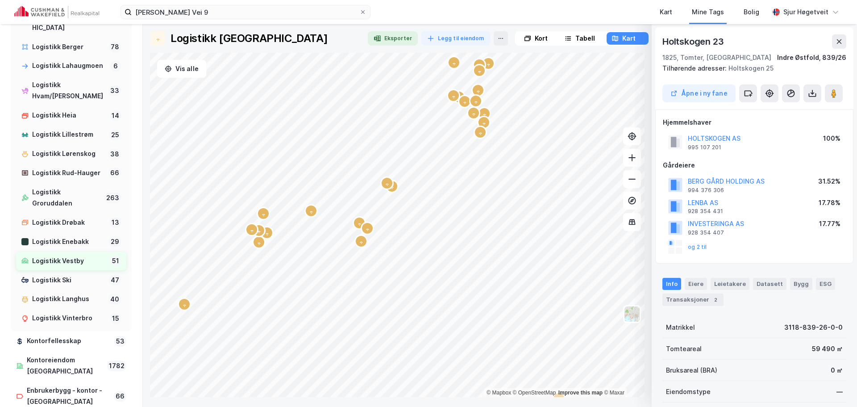
click at [88, 266] on div "Logistikk Vestby" at bounding box center [69, 260] width 75 height 11
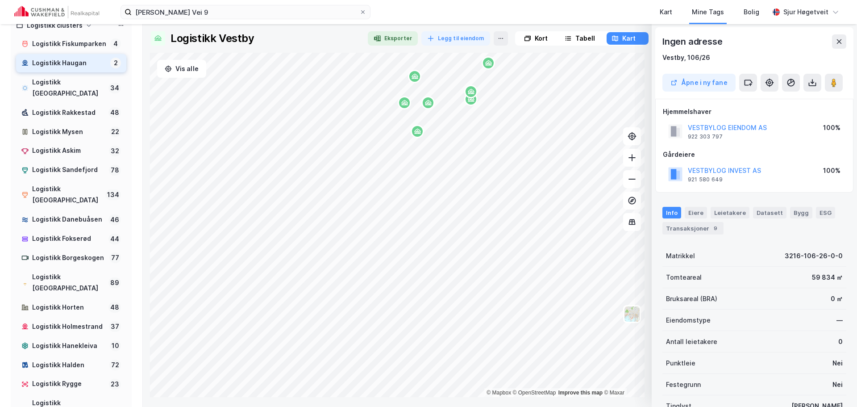
scroll to position [33, 0]
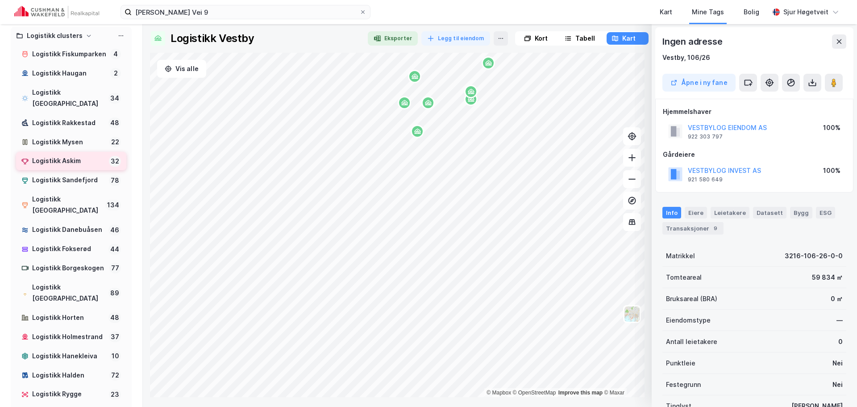
click at [85, 165] on div "Logistikk Askim" at bounding box center [68, 160] width 73 height 11
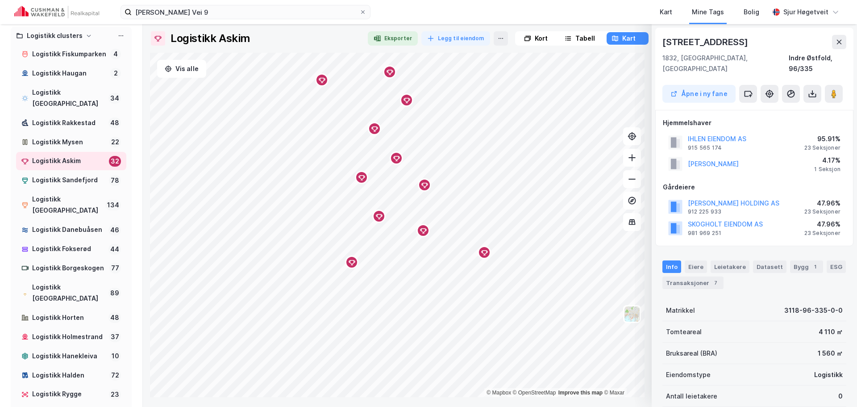
scroll to position [0, 0]
click at [751, 88] on button at bounding box center [748, 93] width 18 height 18
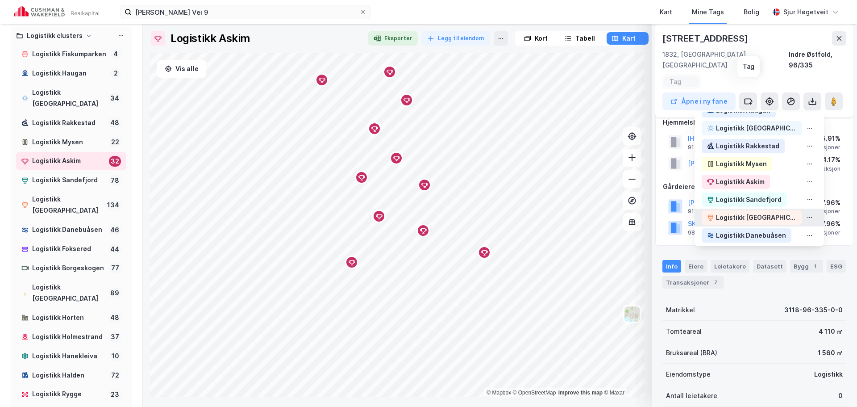
scroll to position [89, 0]
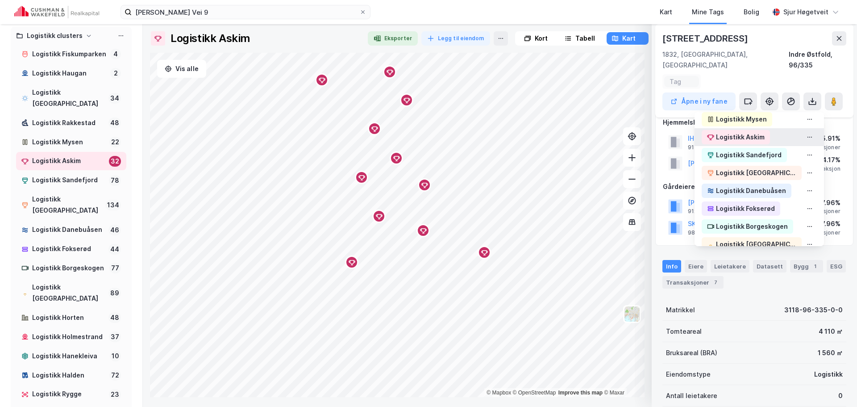
click at [750, 132] on div "Logistikk Askim" at bounding box center [740, 137] width 49 height 11
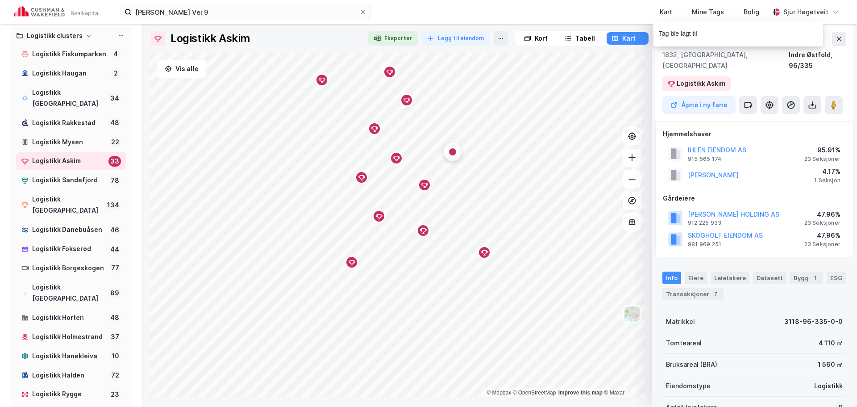
scroll to position [0, 0]
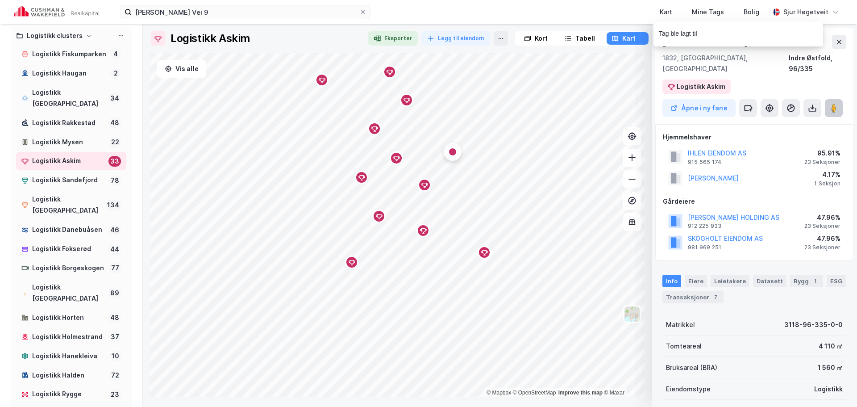
click at [832, 104] on image at bounding box center [833, 108] width 5 height 9
click at [754, 68] on div "Gramveien 8 1832, [GEOGRAPHIC_DATA], Østfold Indre Østfold, 96/335 Logistikk As…" at bounding box center [754, 76] width 198 height 96
click at [754, 67] on div "Gramveien 8 1832, [GEOGRAPHIC_DATA], Østfold Indre Østfold, 96/335 Logistikk As…" at bounding box center [754, 76] width 198 height 96
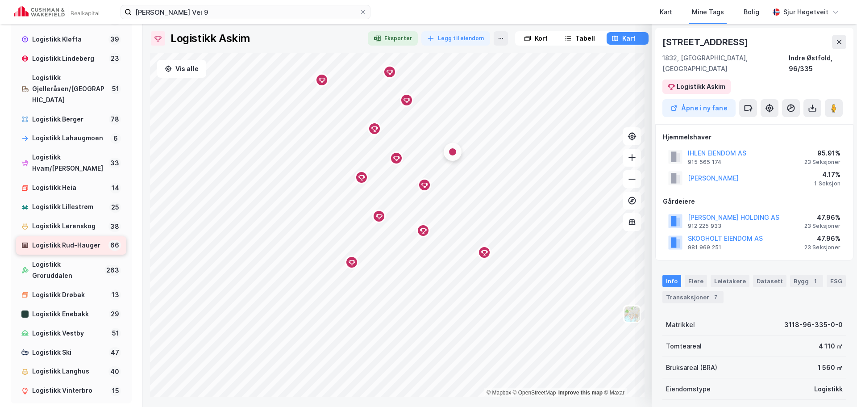
scroll to position [792, 0]
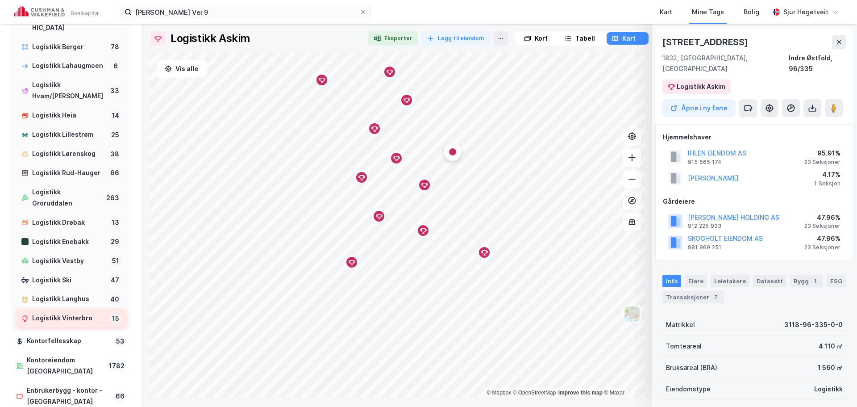
click at [94, 324] on div "Logistikk Vinterbro" at bounding box center [69, 317] width 75 height 11
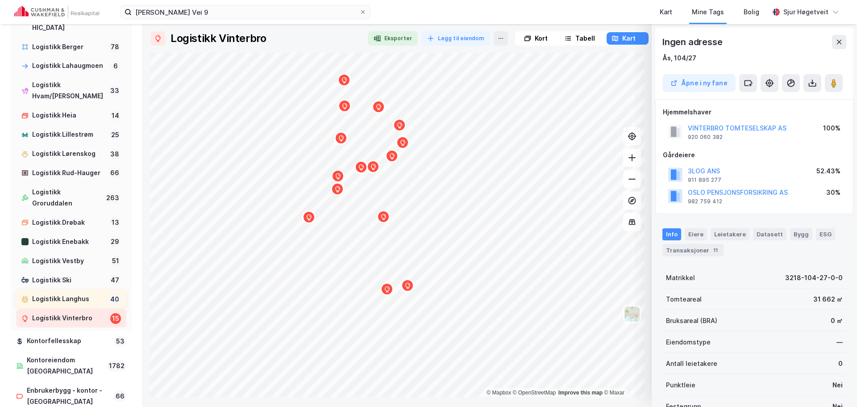
scroll to position [1, 0]
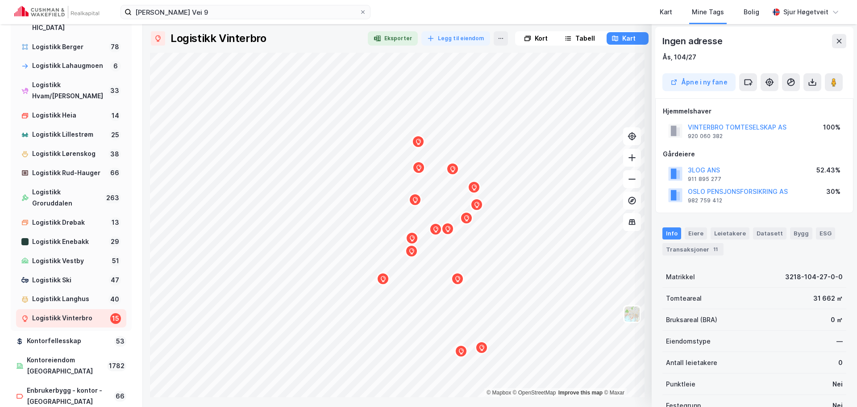
click at [508, 388] on div "© Mapbox © OpenStreetMap Improve this map © Maxar" at bounding box center [397, 225] width 494 height 344
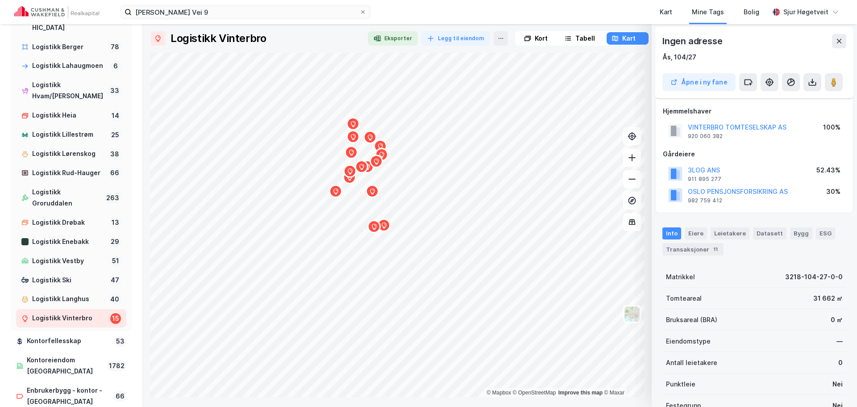
scroll to position [147, 0]
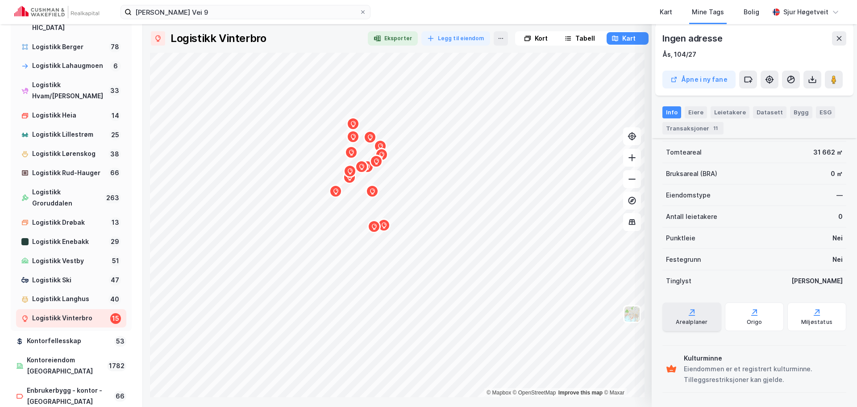
click at [710, 317] on div "Arealplaner" at bounding box center [691, 316] width 59 height 29
click at [702, 321] on div "Arealplaner" at bounding box center [692, 321] width 32 height 7
click at [762, 315] on div "Origo" at bounding box center [754, 316] width 59 height 29
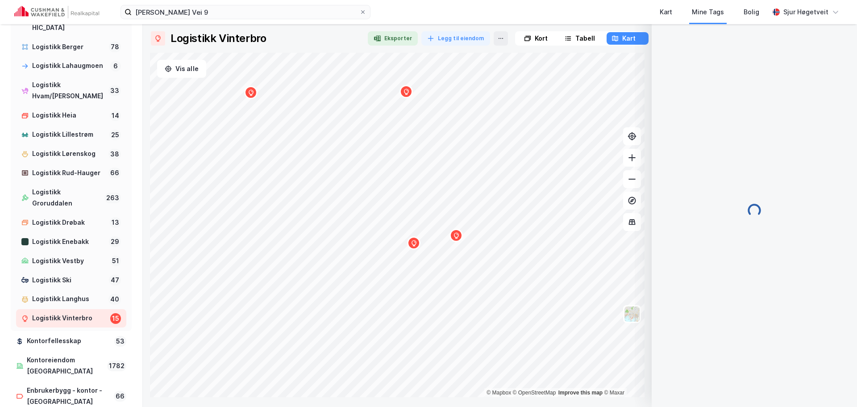
scroll to position [2, 0]
